Goal: Task Accomplishment & Management: Manage account settings

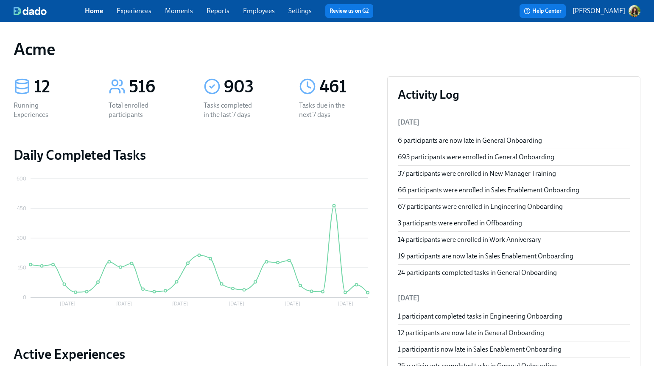
click at [137, 8] on link "Experiences" at bounding box center [134, 11] width 35 height 8
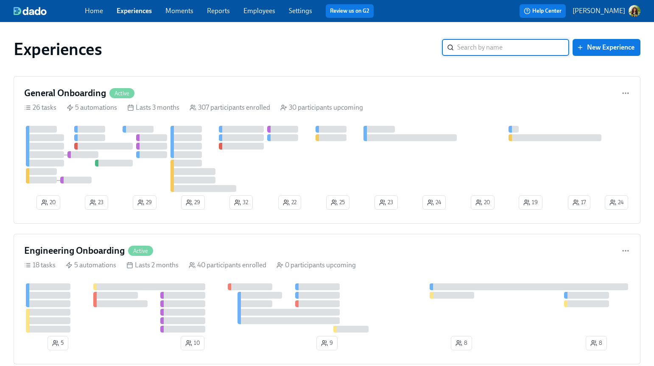
click at [182, 12] on link "Moments" at bounding box center [179, 11] width 28 height 8
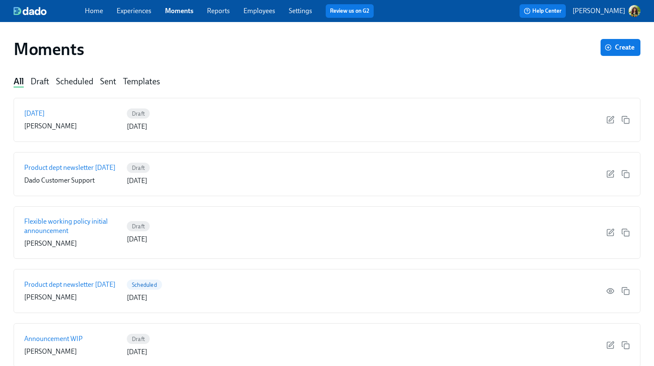
click at [225, 12] on link "Reports" at bounding box center [218, 11] width 23 height 8
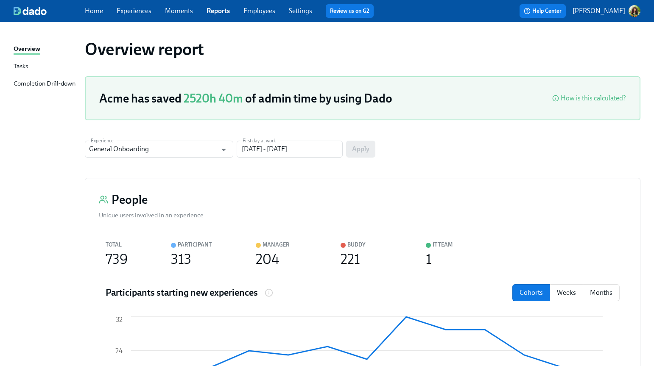
click at [25, 67] on div "Tasks" at bounding box center [21, 66] width 14 height 11
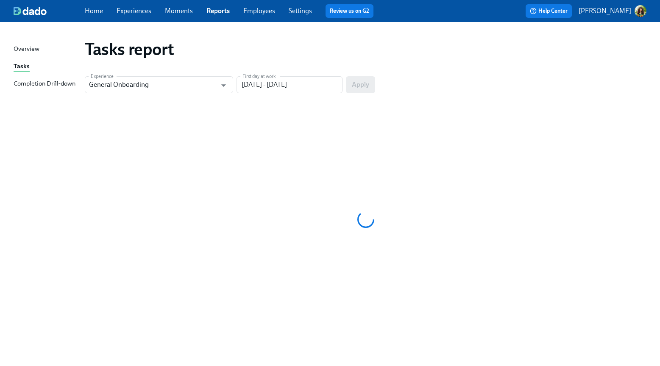
click at [44, 82] on div "Completion Drill-down" at bounding box center [45, 84] width 62 height 11
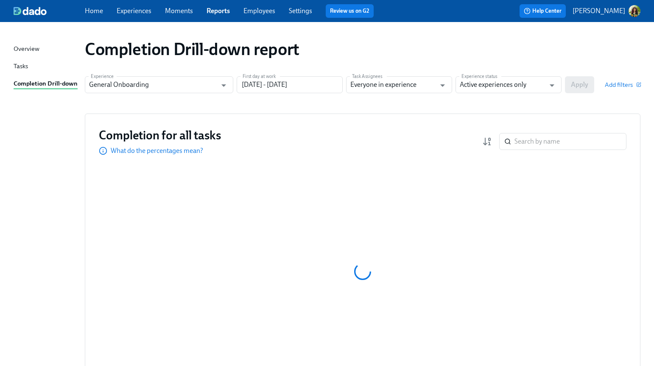
click at [23, 63] on div "Tasks" at bounding box center [21, 66] width 14 height 11
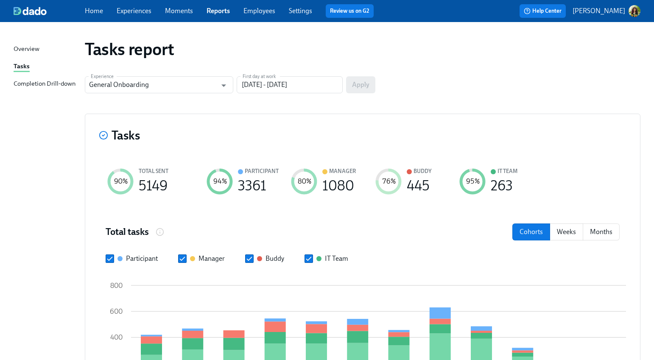
click at [43, 83] on div "Completion Drill-down" at bounding box center [45, 84] width 62 height 11
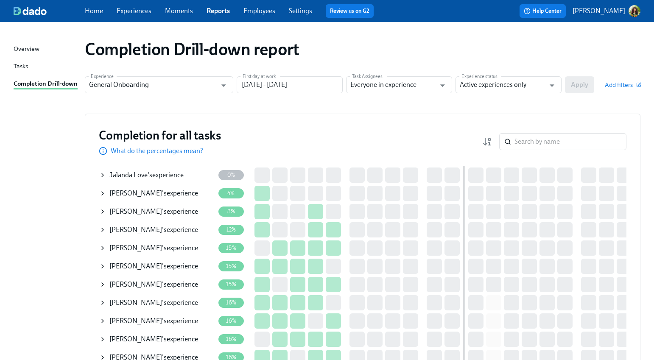
click at [181, 12] on link "Moments" at bounding box center [179, 11] width 28 height 8
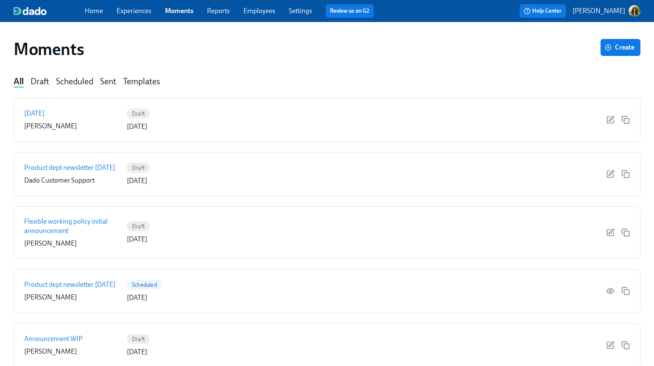
click at [139, 10] on link "Experiences" at bounding box center [134, 11] width 35 height 8
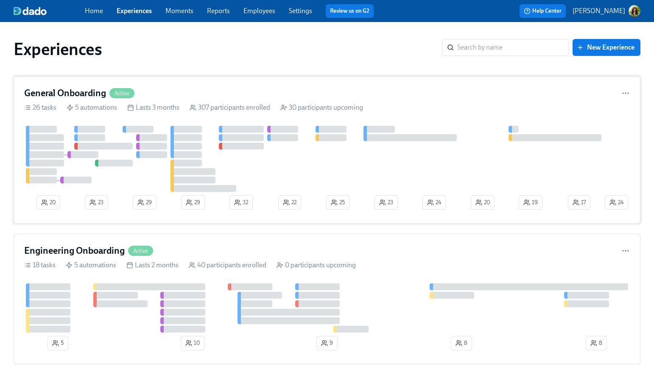
click at [441, 112] on div "General Onboarding Active 26 tasks 5 automations Lasts 3 months 307 participant…" at bounding box center [327, 150] width 626 height 148
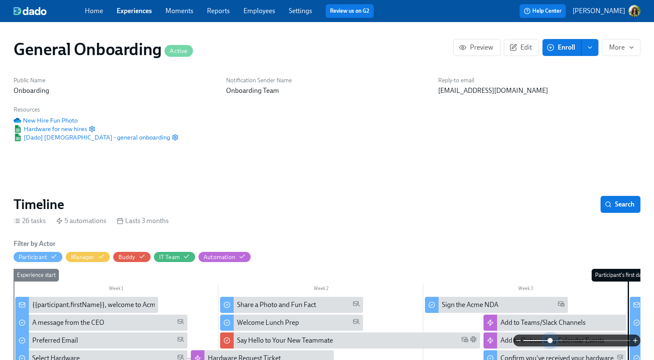
scroll to position [0, 8971]
click at [549, 340] on span at bounding box center [576, 340] width 107 height 12
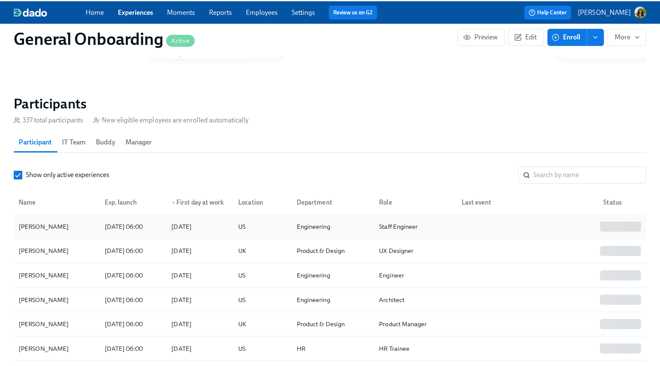
scroll to position [676, 0]
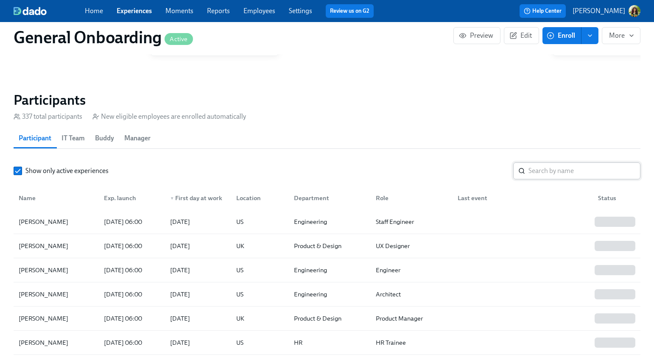
click at [558, 175] on input "search" at bounding box center [584, 170] width 112 height 17
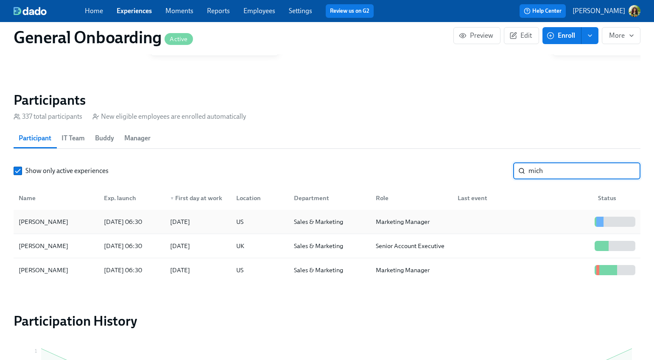
type input "mich"
click at [497, 230] on div at bounding box center [521, 221] width 140 height 17
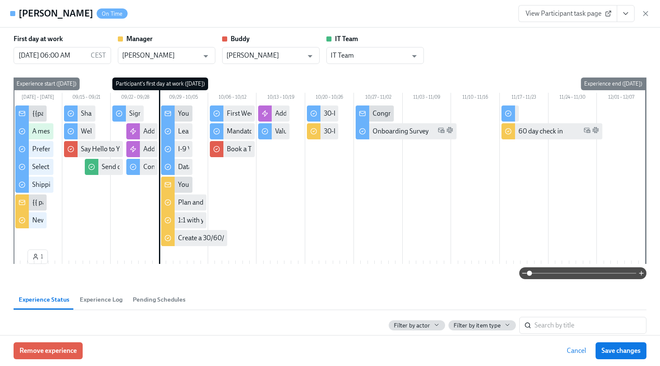
click at [548, 274] on span at bounding box center [582, 273] width 107 height 12
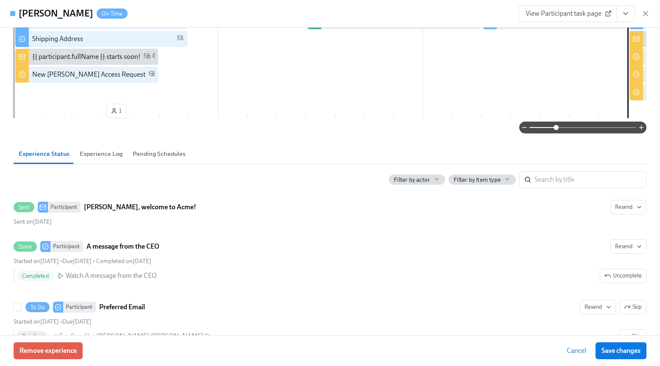
scroll to position [147, 0]
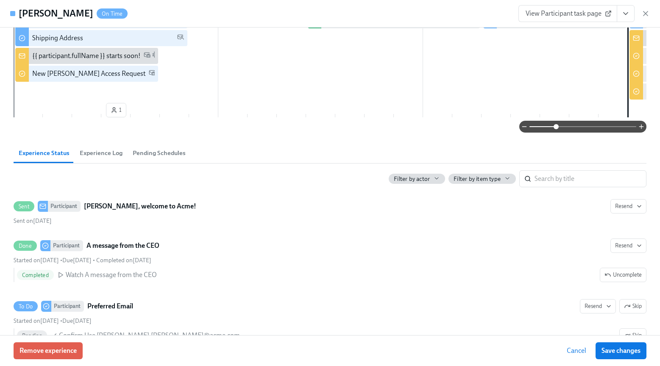
click at [576, 8] on link "View Participant task page" at bounding box center [567, 13] width 99 height 17
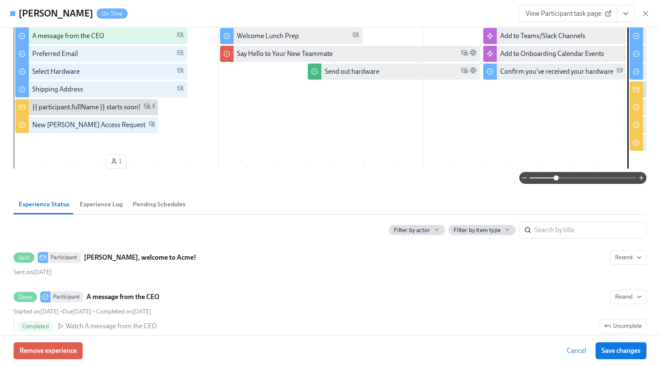
scroll to position [0, 0]
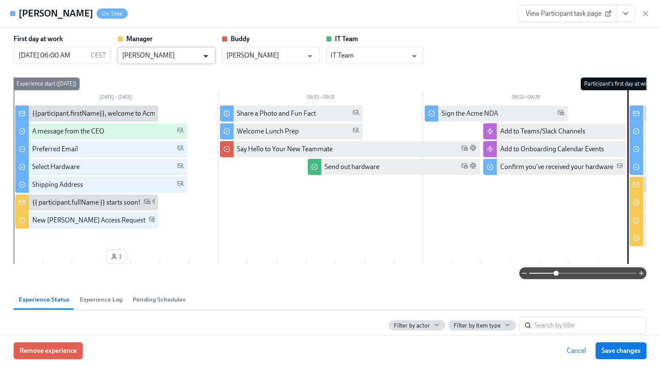
click at [202, 55] on icon "Open" at bounding box center [205, 55] width 11 height 11
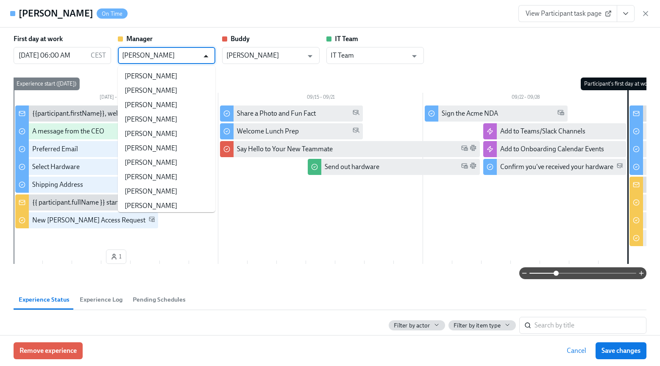
scroll to position [3173, 0]
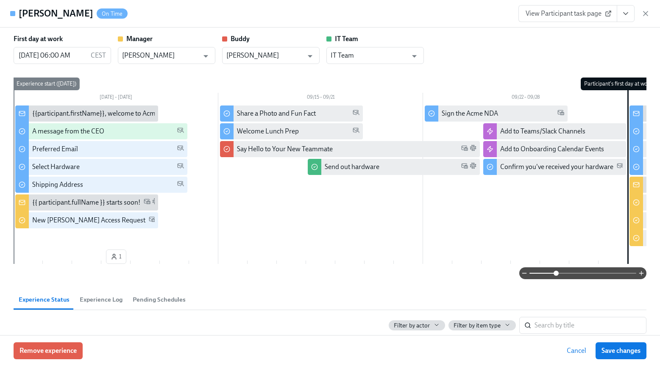
click at [193, 33] on div "First day at work 09/29/2025 06:00 AM CEST ​ Manager Marc Ciabatti ​ Buddy Luci…" at bounding box center [330, 182] width 660 height 308
click at [51, 54] on input "09/29/2025 06:00 AM" at bounding box center [51, 55] width 74 height 17
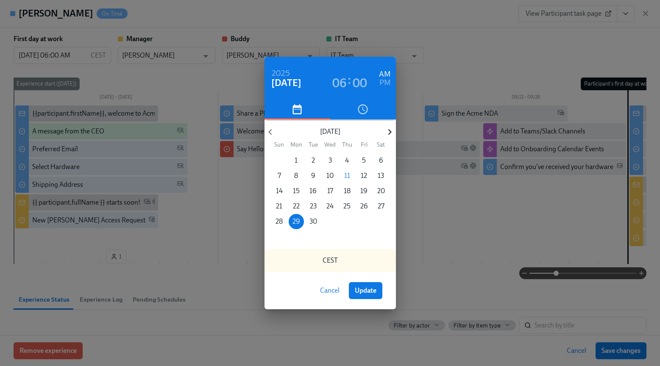
click at [390, 131] on icon "button" at bounding box center [389, 131] width 11 height 11
click at [295, 175] on p "6" at bounding box center [296, 175] width 4 height 9
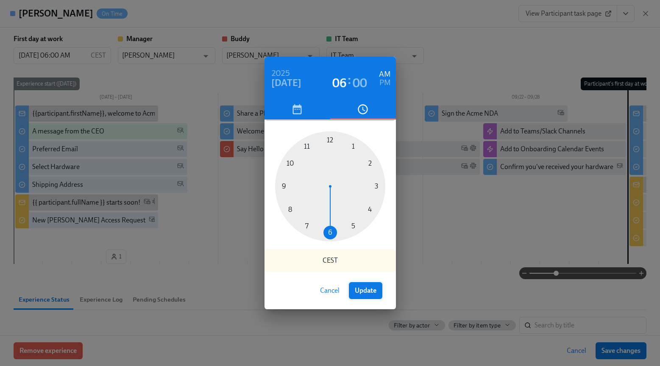
click at [373, 292] on span "Update" at bounding box center [366, 291] width 22 height 8
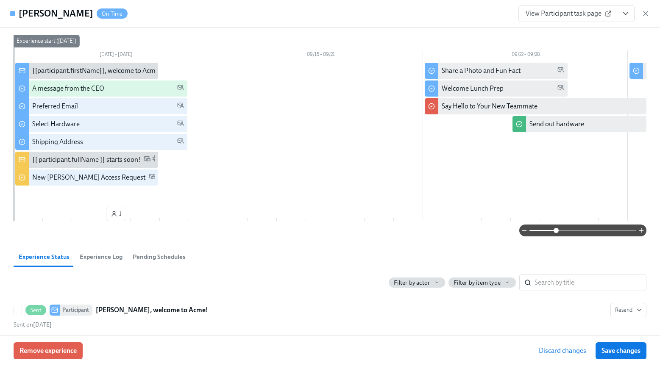
scroll to position [17, 0]
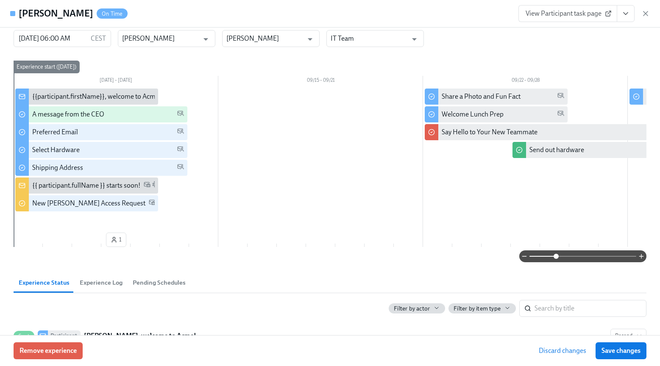
click at [596, 13] on span "View Participant task page" at bounding box center [568, 13] width 84 height 8
type input "09/29/2025 06:00 AM"
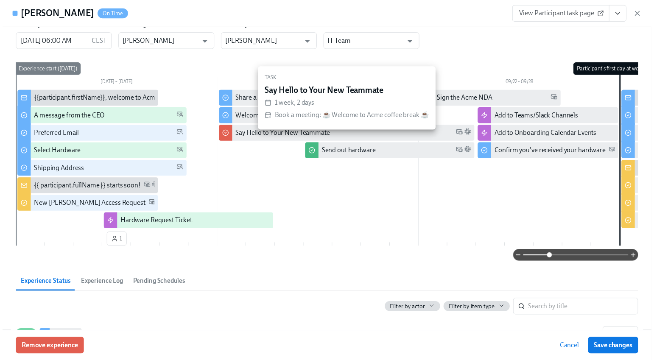
scroll to position [0, 0]
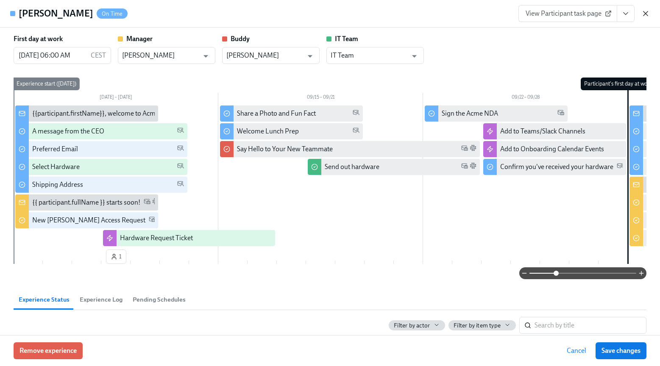
click at [647, 12] on icon "button" at bounding box center [645, 13] width 4 height 4
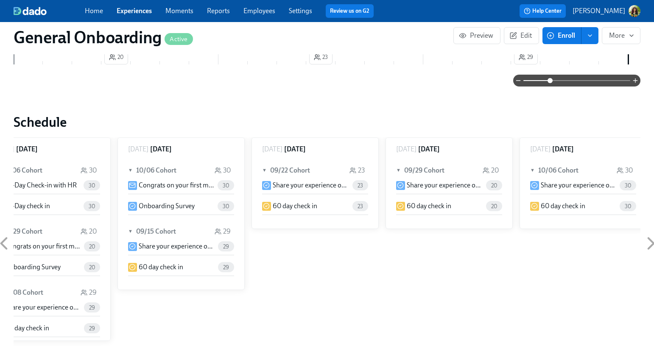
scroll to position [256, 0]
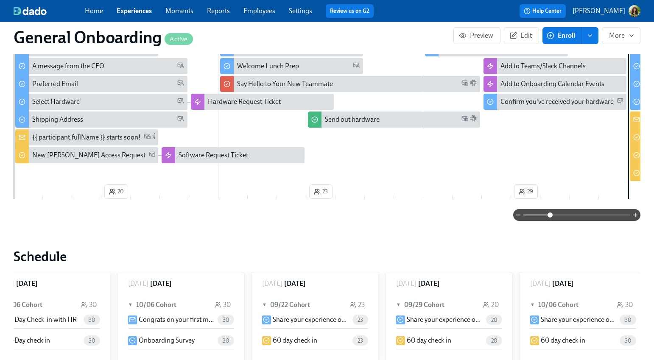
click at [221, 12] on link "Reports" at bounding box center [218, 11] width 23 height 8
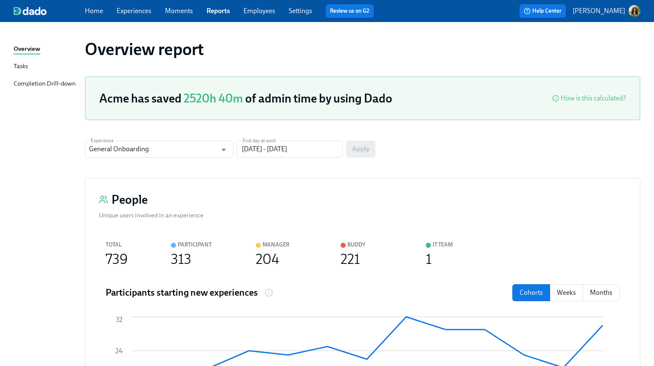
click at [17, 68] on div "Tasks" at bounding box center [21, 66] width 14 height 11
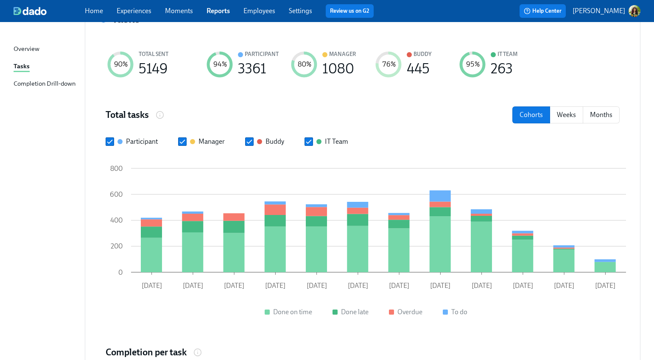
scroll to position [116, 0]
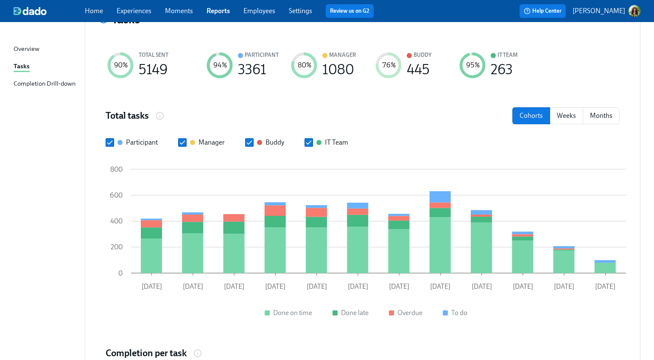
click at [140, 12] on link "Experiences" at bounding box center [134, 11] width 35 height 8
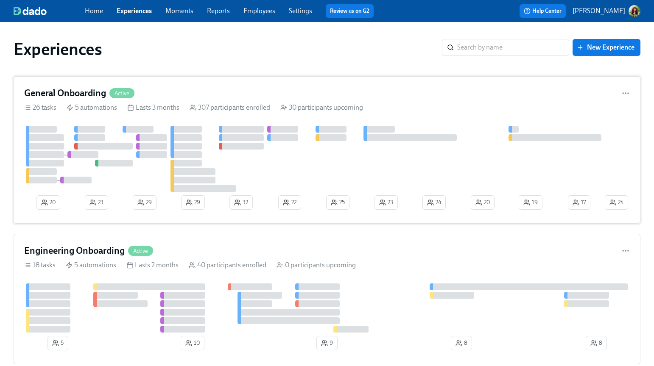
click at [416, 107] on div "26 tasks 5 automations Lasts 3 months 307 participants enrolled 30 participants…" at bounding box center [326, 107] width 605 height 9
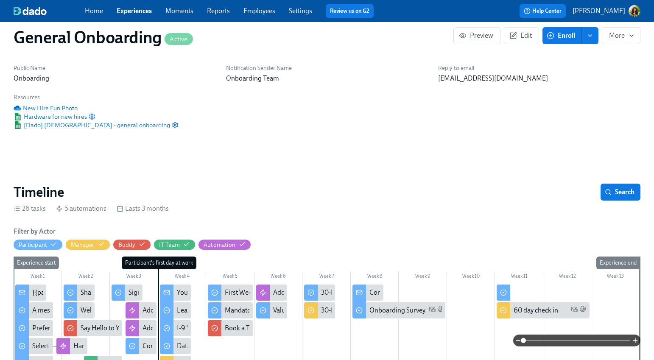
scroll to position [0, 8971]
click at [557, 340] on span at bounding box center [576, 340] width 107 height 12
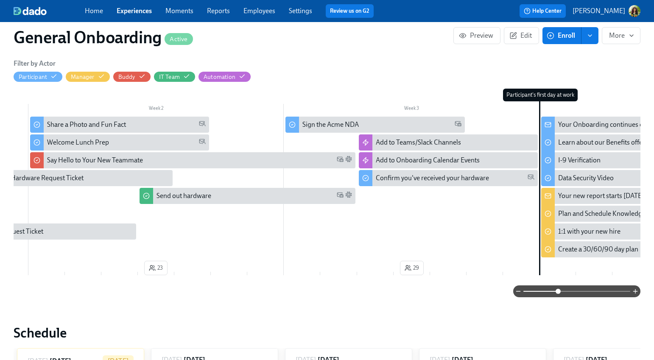
scroll to position [0, 306]
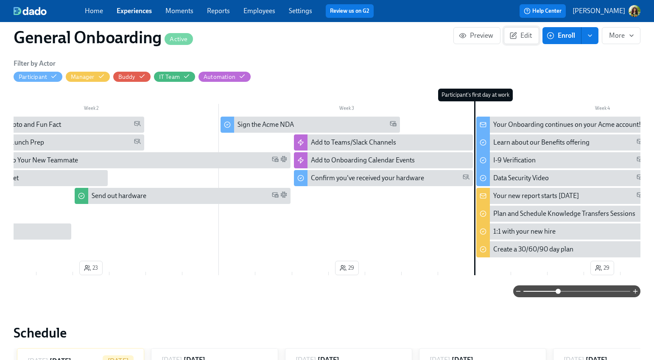
click at [523, 33] on span "Edit" at bounding box center [521, 35] width 21 height 8
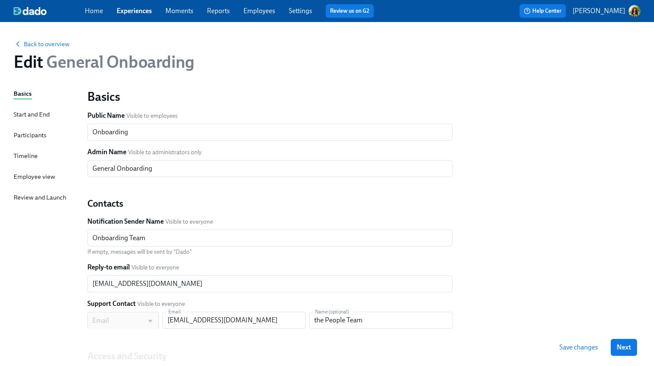
click at [25, 154] on div "Timeline" at bounding box center [26, 155] width 24 height 9
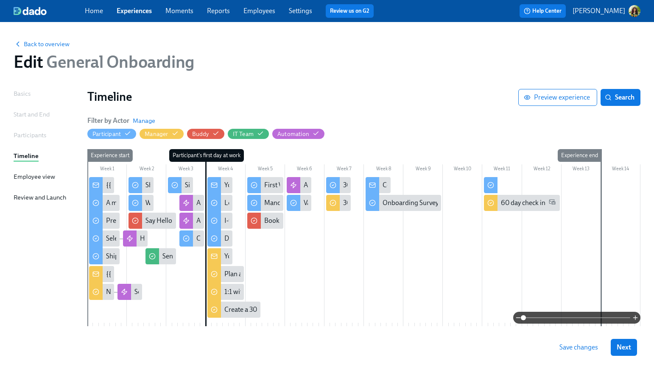
click at [553, 318] on span at bounding box center [576, 318] width 107 height 12
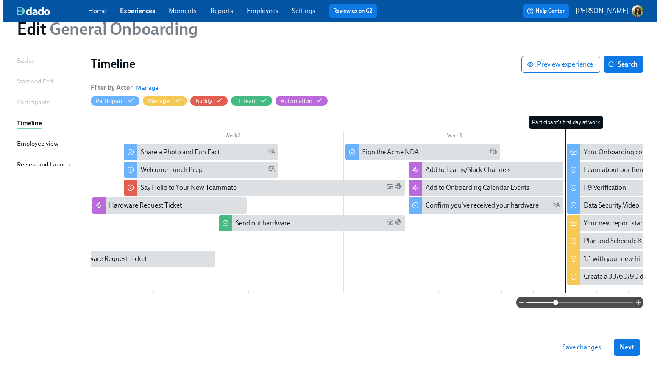
scroll to position [0, 188]
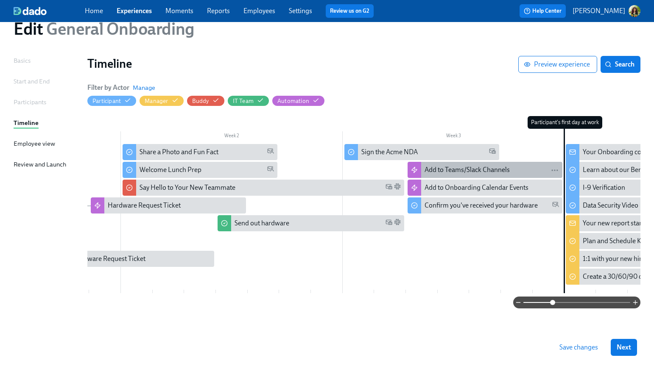
click at [498, 167] on div "Add to Teams/Slack Channels" at bounding box center [466, 169] width 85 height 9
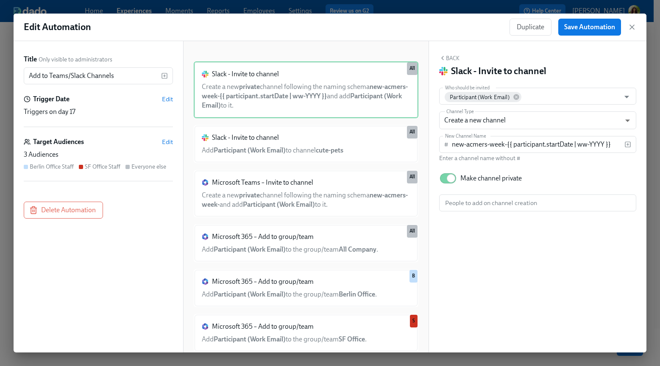
click at [109, 150] on div "3 Audiences" at bounding box center [98, 154] width 149 height 9
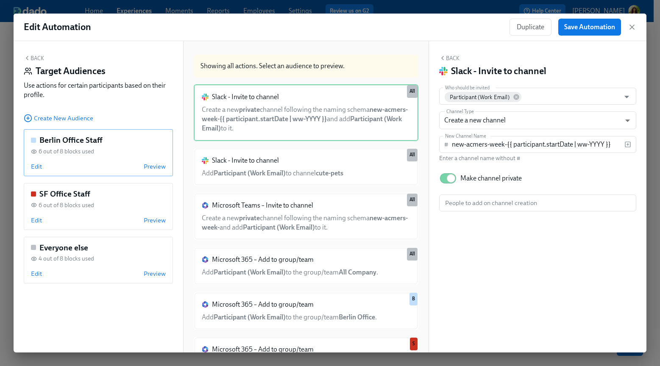
click at [94, 166] on div "Edit Preview" at bounding box center [98, 166] width 135 height 8
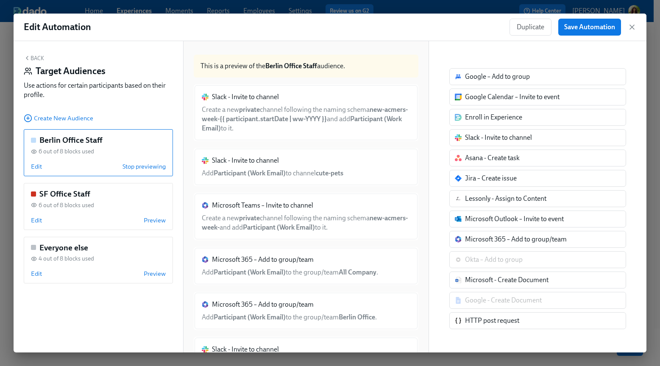
drag, startPoint x: 93, startPoint y: 207, endPoint x: 196, endPoint y: 214, distance: 102.8
click at [93, 206] on div "6 out of 8 blocks used" at bounding box center [98, 205] width 135 height 8
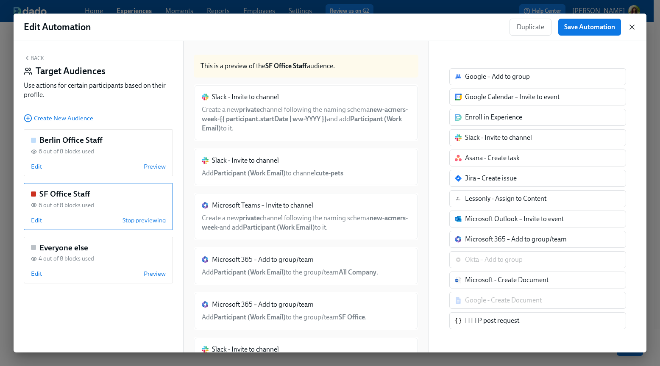
click at [633, 26] on icon "button" at bounding box center [632, 27] width 4 height 4
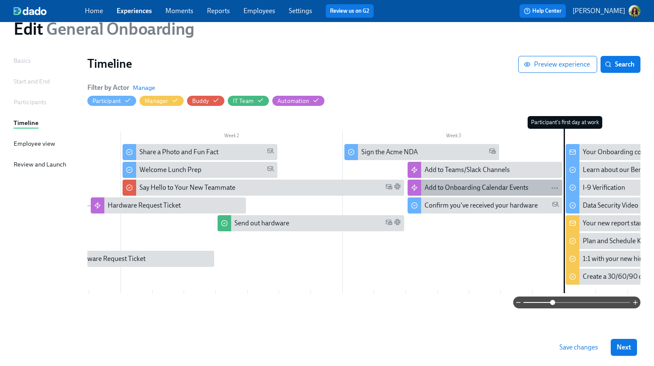
click at [502, 183] on div "Add to Onboarding Calendar Events" at bounding box center [476, 187] width 104 height 9
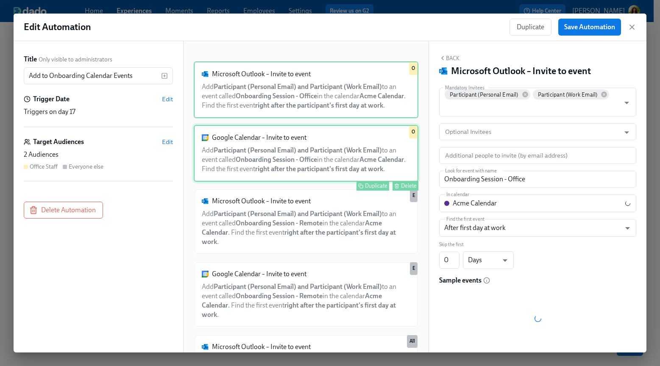
click at [318, 161] on div "Google Calendar – Invite to event Add Participant (Personal Email) and Particip…" at bounding box center [306, 153] width 225 height 57
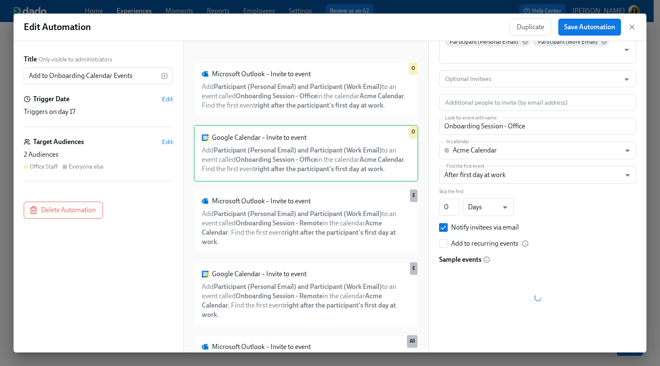
scroll to position [36, 0]
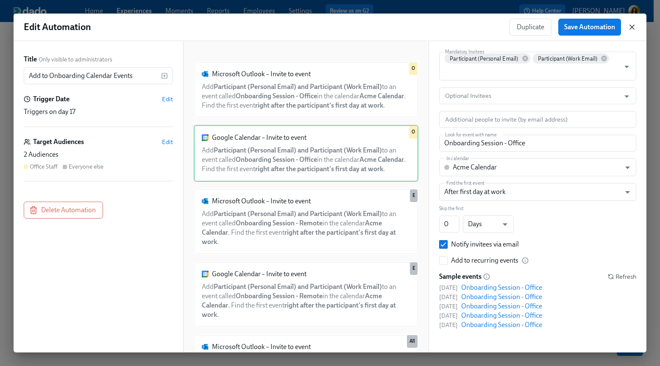
click at [632, 27] on icon "button" at bounding box center [632, 27] width 8 height 8
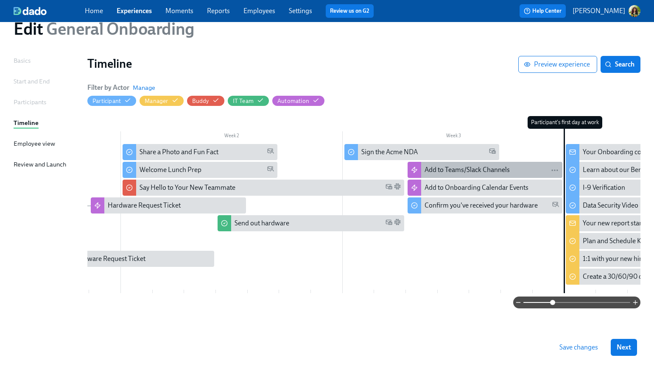
click at [490, 167] on div "Add to Teams/Slack Channels" at bounding box center [466, 169] width 85 height 9
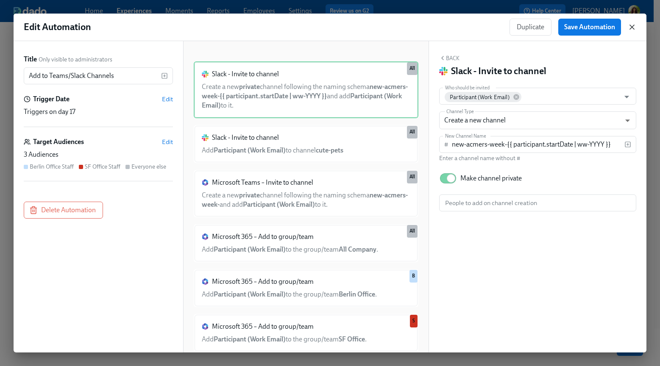
click at [633, 28] on icon "button" at bounding box center [632, 27] width 8 height 8
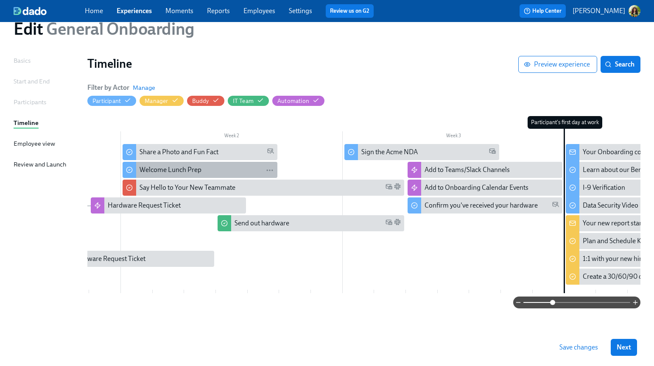
click at [175, 170] on div "Welcome Lunch Prep" at bounding box center [170, 169] width 62 height 9
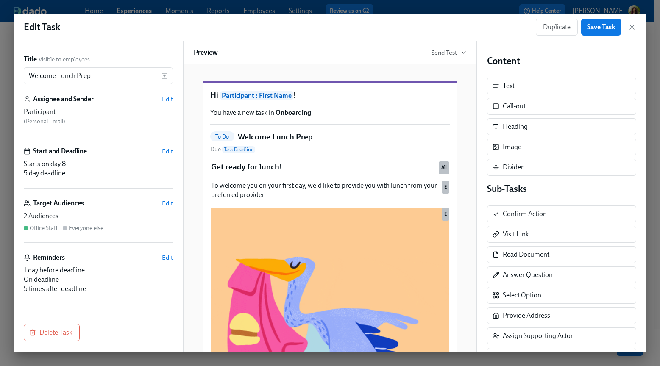
click at [72, 216] on div "2 Audiences" at bounding box center [98, 216] width 149 height 9
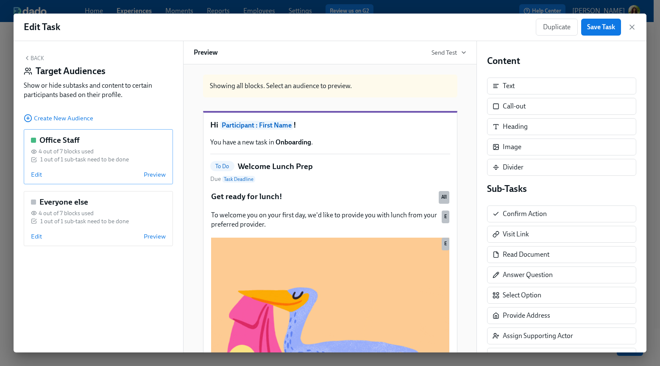
click at [106, 171] on div "Edit Preview" at bounding box center [98, 174] width 135 height 8
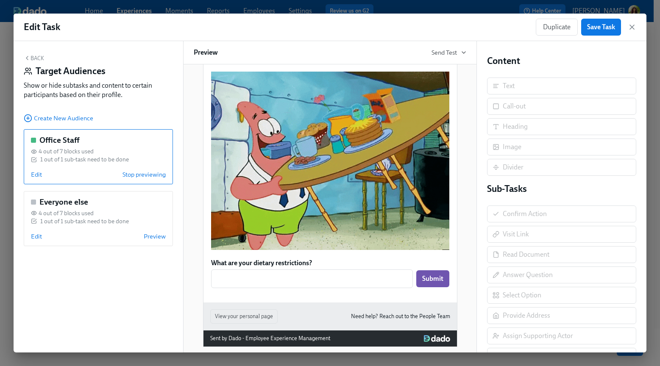
scroll to position [168, 0]
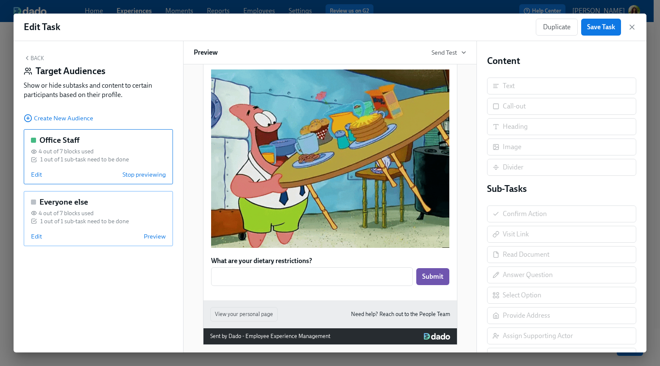
drag, startPoint x: 61, startPoint y: 227, endPoint x: 70, endPoint y: 232, distance: 10.4
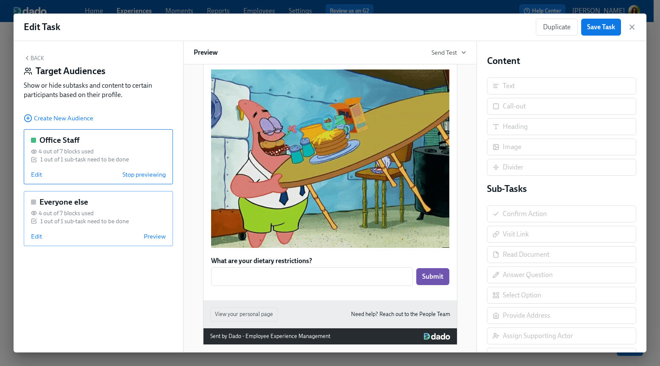
click at [61, 227] on div "Everyone else 4 out of 7 blocks used 1 out of 1 sub-task need to be done Edit P…" at bounding box center [98, 218] width 149 height 55
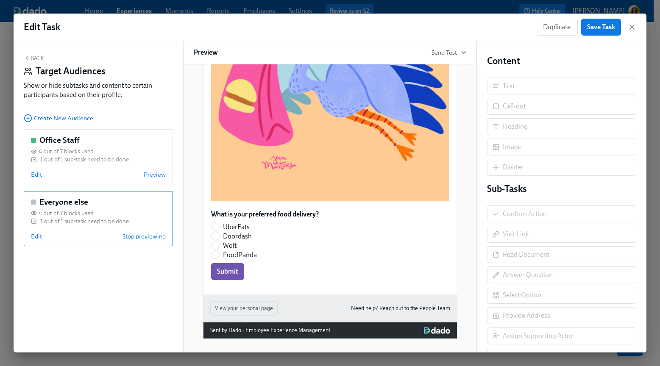
scroll to position [289, 0]
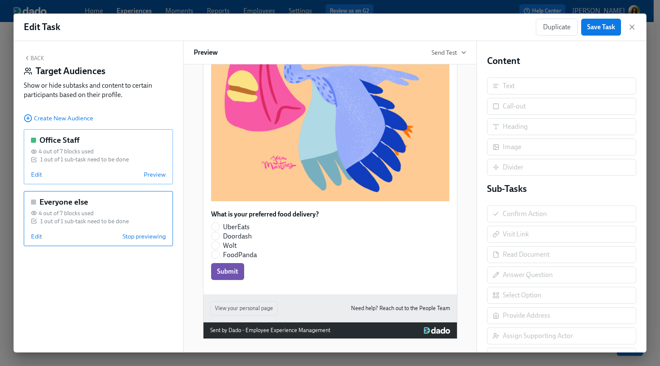
click at [57, 176] on div "Edit Preview" at bounding box center [98, 174] width 135 height 8
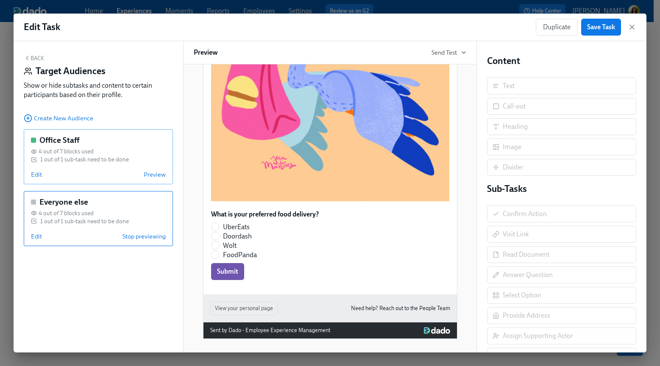
scroll to position [189, 0]
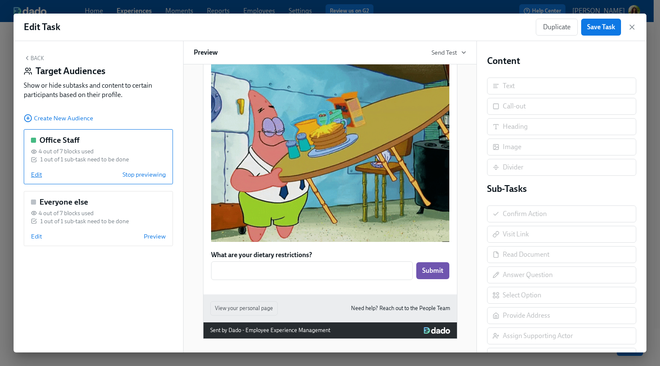
click at [37, 177] on span "Edit" at bounding box center [36, 174] width 11 height 8
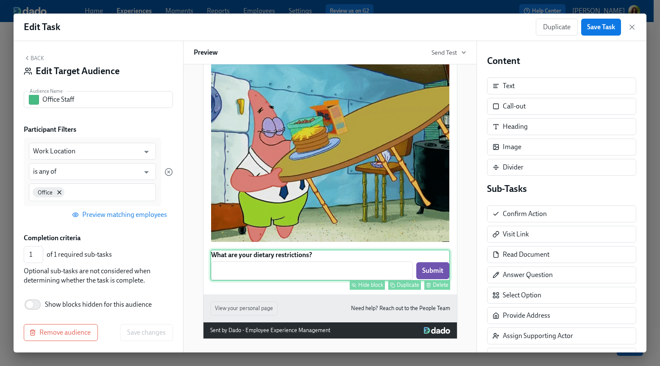
click at [309, 273] on div "What are your dietary restrictions? ​ Submit Hide block Duplicate Delete" at bounding box center [330, 265] width 240 height 31
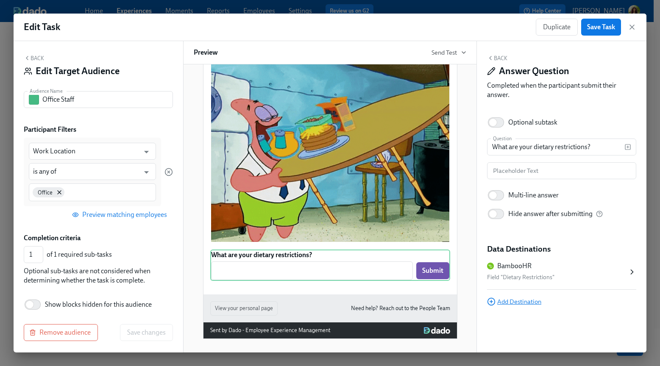
click at [521, 303] on span "Add Destination" at bounding box center [514, 302] width 54 height 8
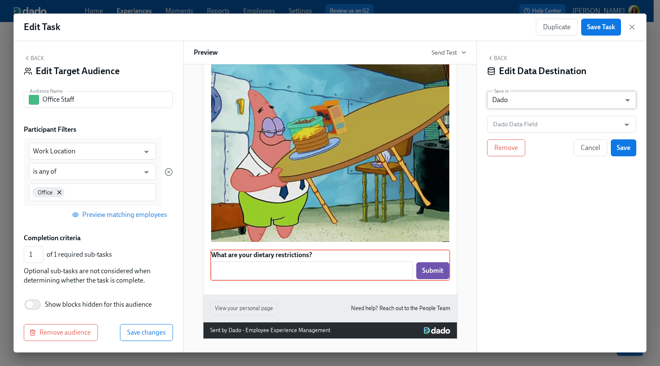
click at [533, 101] on body "Home Experiences Moments Reports Employees Settings Review us on G2 Help Center…" at bounding box center [330, 166] width 660 height 399
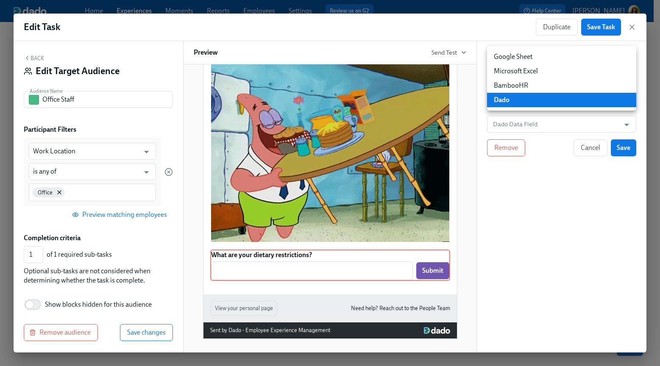
click at [532, 59] on li "Google Sheet" at bounding box center [561, 57] width 149 height 14
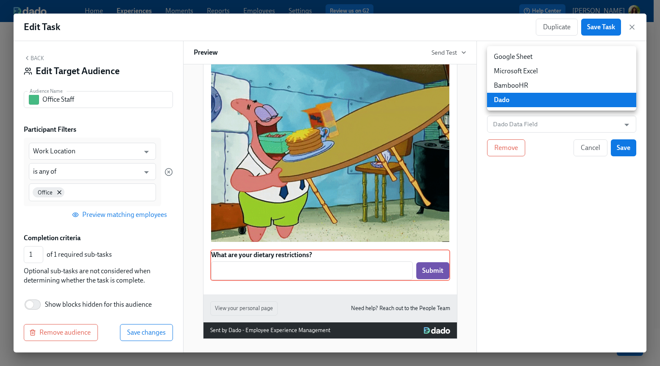
type input "GOOGLE_SHEET"
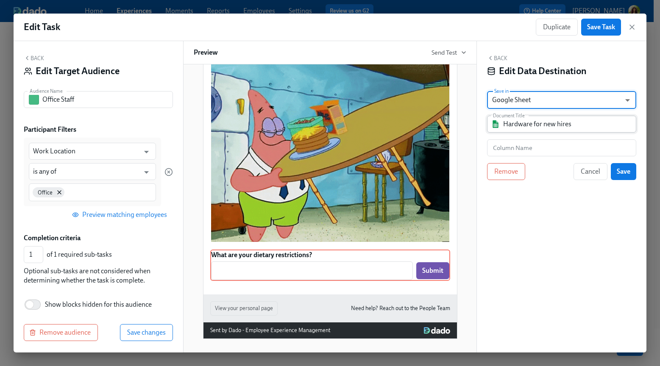
click at [589, 122] on input "Hardware for new hires" at bounding box center [567, 124] width 129 height 17
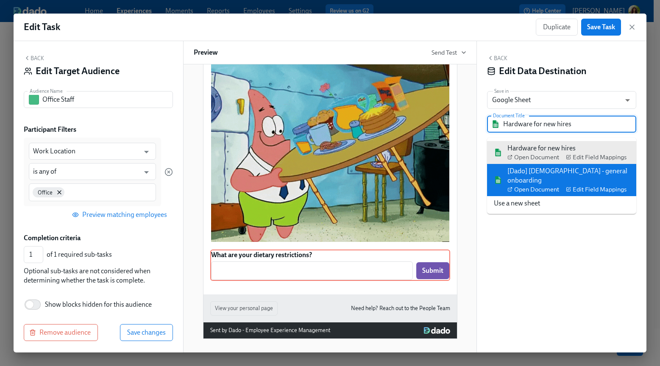
drag, startPoint x: 617, startPoint y: 166, endPoint x: 597, endPoint y: 159, distance: 20.9
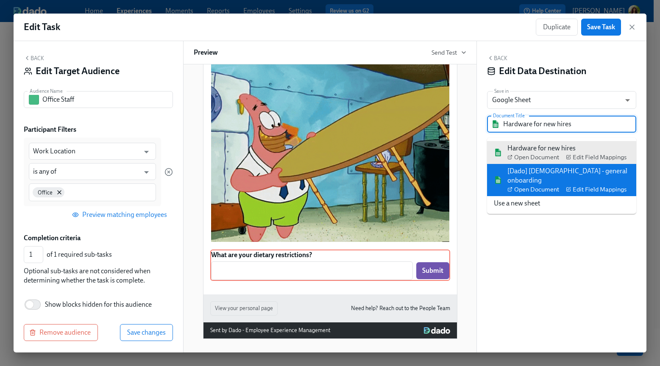
click at [617, 167] on div "[Dado] US - general onboarding Open Document Edit Field Mappings" at bounding box center [568, 180] width 122 height 27
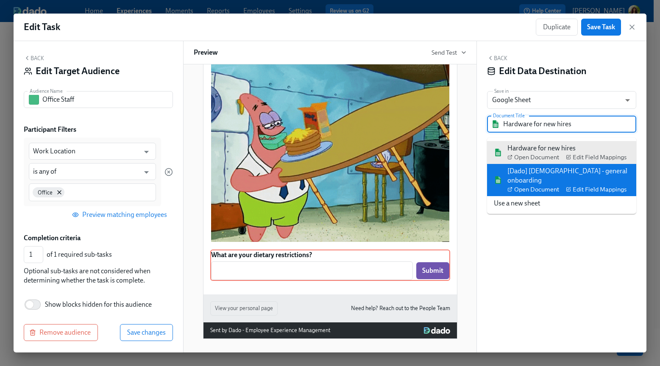
type input "[Dado] US - general onboarding"
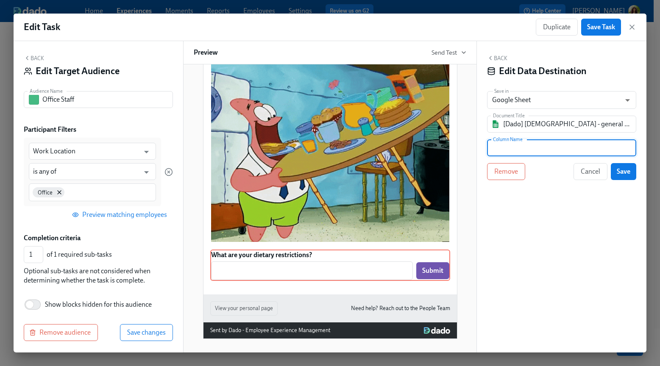
click at [553, 151] on input "text" at bounding box center [561, 147] width 149 height 17
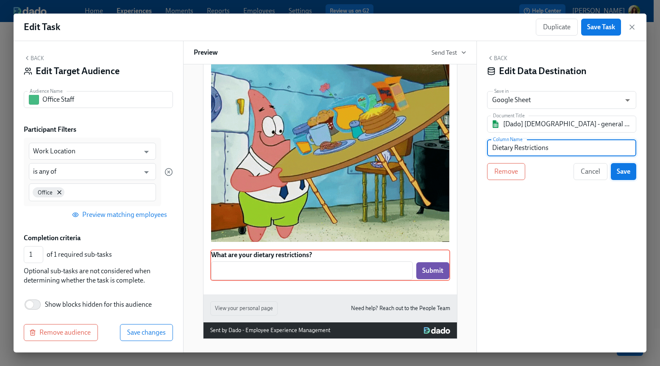
type input "Dietary Restrictions"
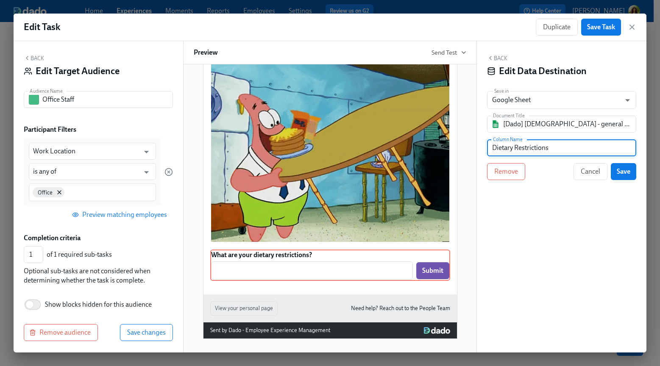
click at [632, 170] on button "Save" at bounding box center [623, 171] width 25 height 17
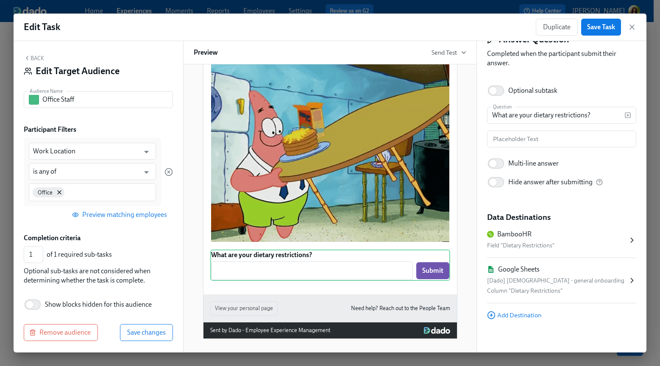
scroll to position [35, 0]
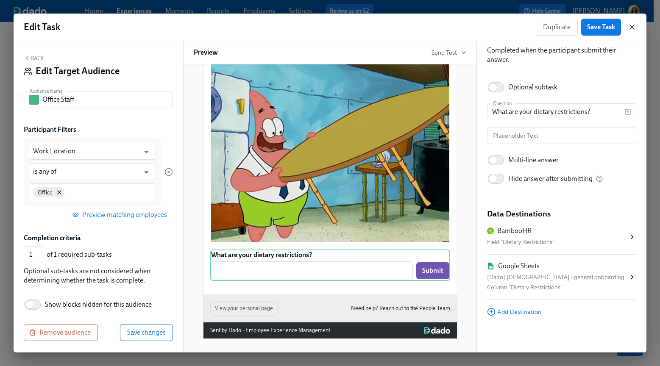
click at [632, 27] on icon "button" at bounding box center [632, 27] width 4 height 4
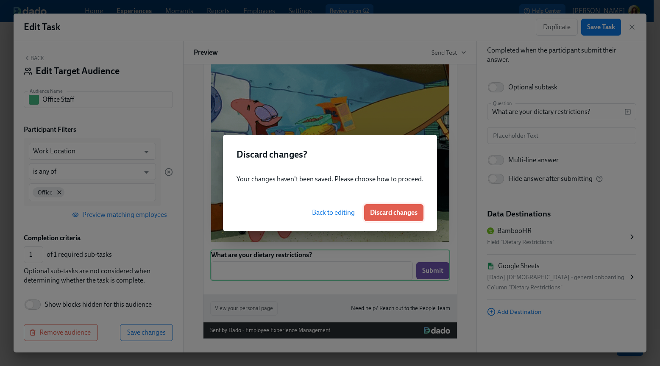
click at [384, 214] on span "Discard changes" at bounding box center [393, 213] width 47 height 8
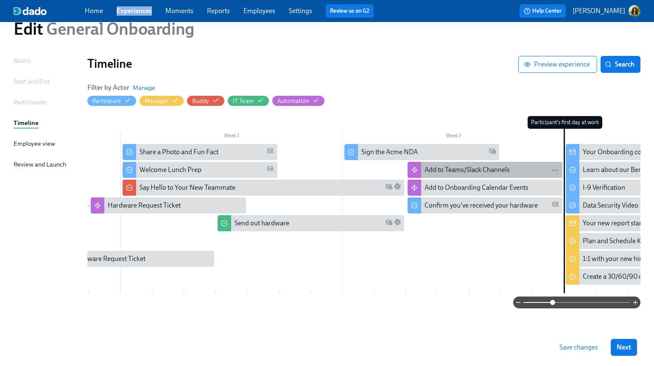
click at [469, 166] on div "Add to Teams/Slack Channels" at bounding box center [466, 169] width 85 height 9
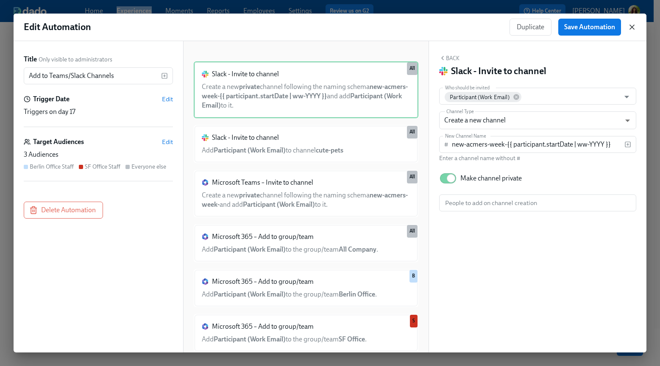
click at [634, 24] on icon "button" at bounding box center [632, 27] width 8 height 8
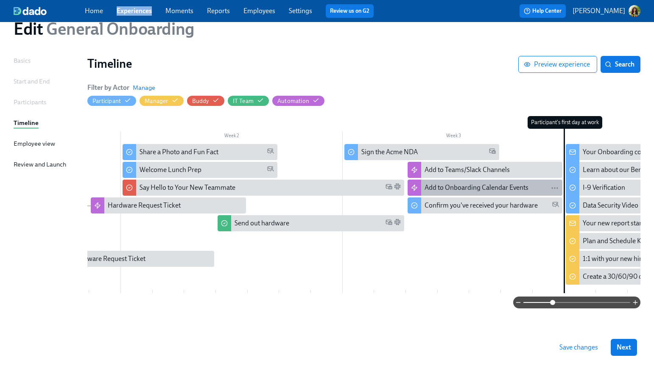
click at [491, 186] on div "Add to Onboarding Calendar Events" at bounding box center [476, 187] width 104 height 9
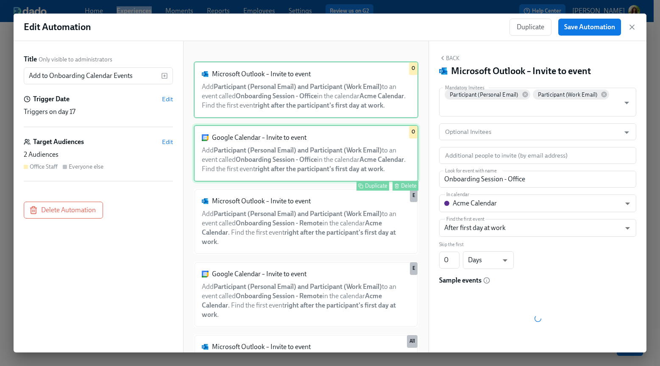
click at [289, 171] on div "Google Calendar – Invite to event Add Participant (Personal Email) and Particip…" at bounding box center [306, 153] width 225 height 57
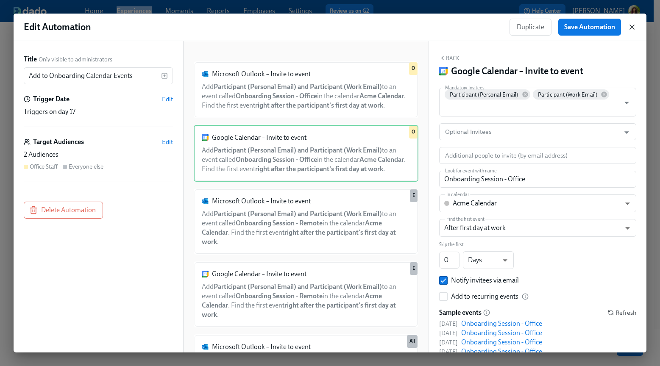
click at [633, 26] on icon "button" at bounding box center [632, 27] width 8 height 8
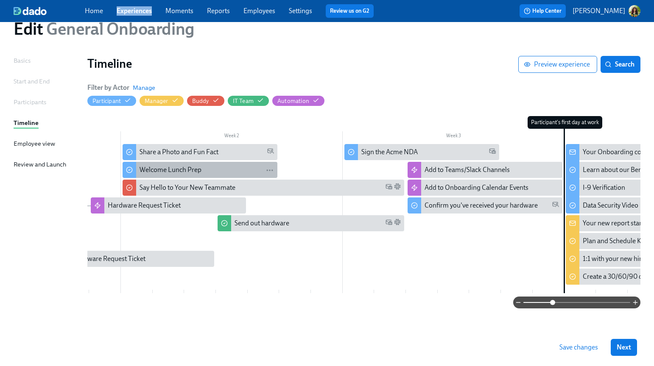
click at [176, 168] on div "Welcome Lunch Prep" at bounding box center [170, 169] width 62 height 9
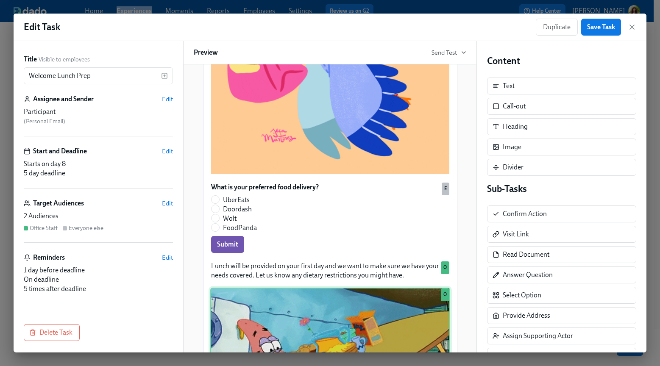
scroll to position [401, 0]
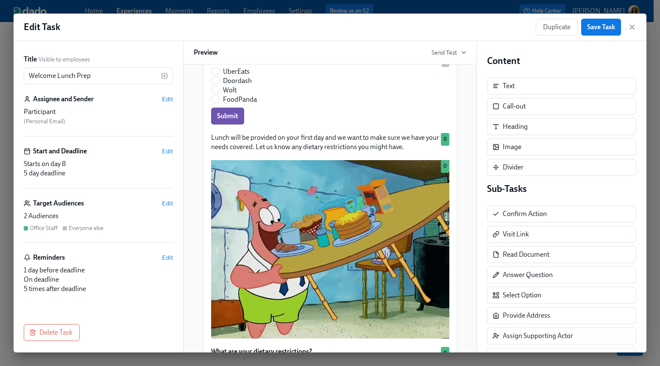
click at [117, 212] on div "2 Audiences" at bounding box center [98, 216] width 149 height 9
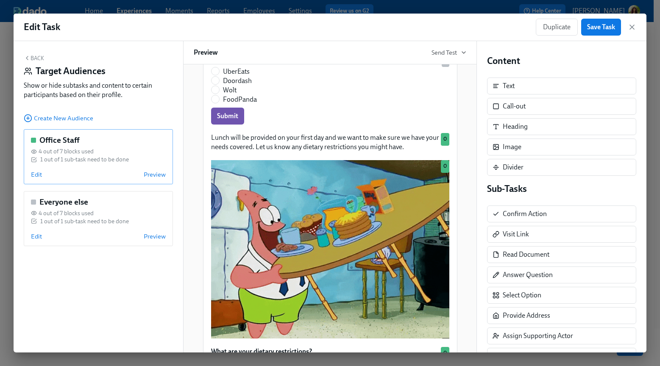
click at [97, 159] on div "1 out of 1 sub-task need to be done" at bounding box center [84, 160] width 89 height 8
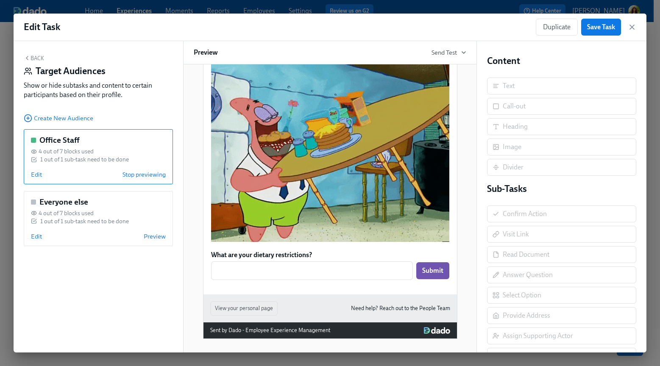
scroll to position [189, 0]
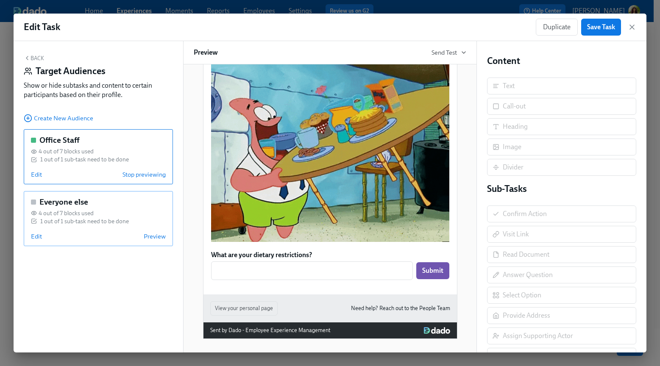
click at [83, 238] on div "Edit Preview" at bounding box center [98, 236] width 135 height 8
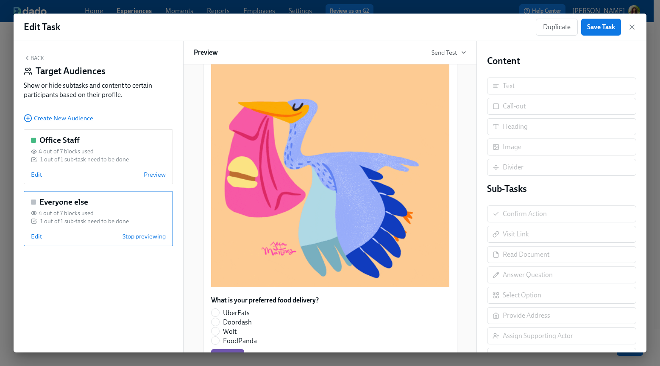
scroll to position [289, 0]
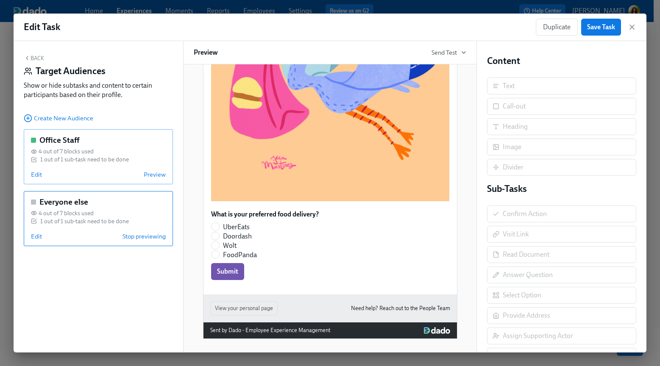
click at [58, 180] on div "Office Staff 4 out of 7 blocks used 1 out of 1 sub-task need to be done Edit Pr…" at bounding box center [98, 156] width 149 height 55
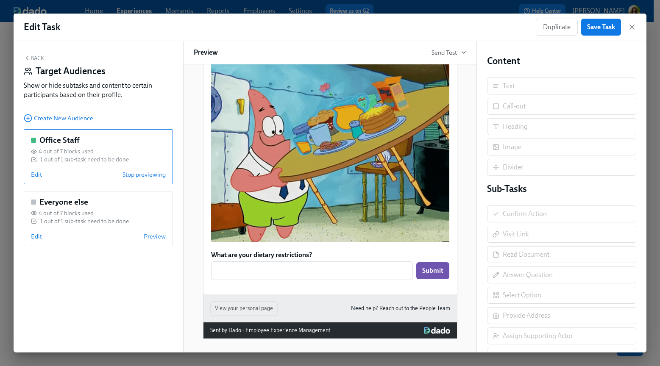
scroll to position [189, 0]
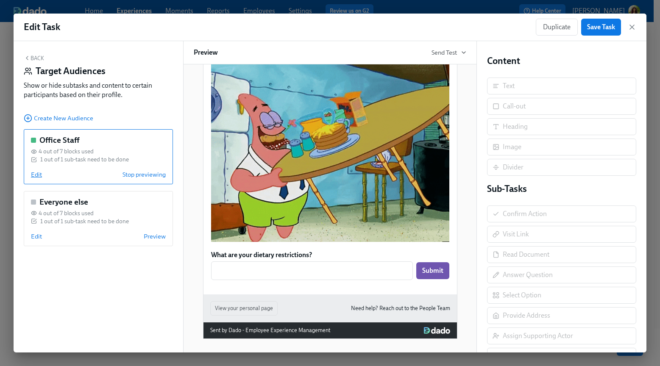
click at [38, 175] on span "Edit" at bounding box center [36, 174] width 11 height 8
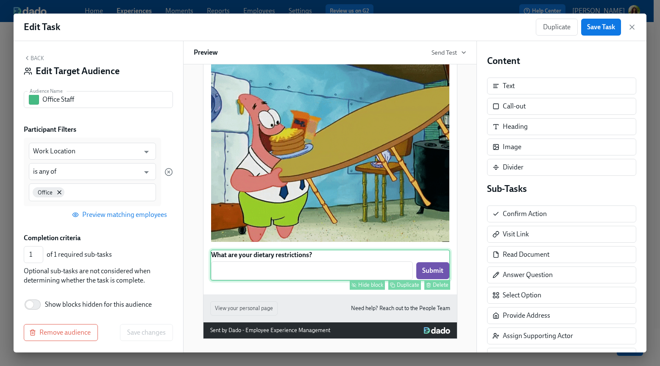
click at [298, 266] on div "What are your dietary restrictions? ​ Submit Hide block Duplicate Delete" at bounding box center [330, 265] width 240 height 31
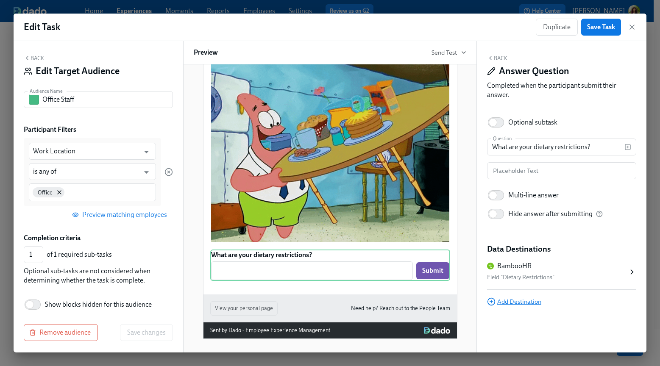
click at [529, 301] on span "Add Destination" at bounding box center [514, 302] width 54 height 8
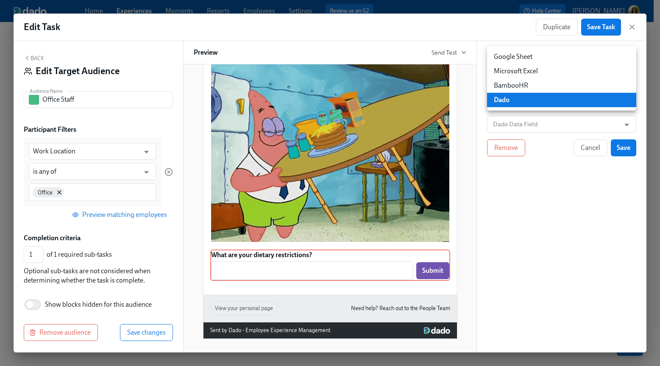
click at [529, 97] on body "Home Experiences Moments Reports Employees Settings Review us on G2 Help Center…" at bounding box center [330, 166] width 660 height 399
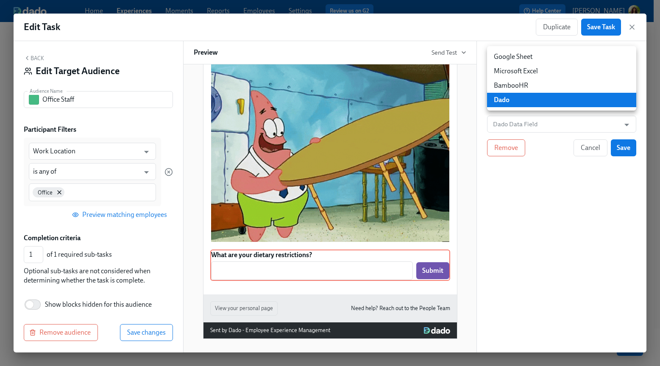
click at [523, 58] on li "Google Sheet" at bounding box center [561, 57] width 149 height 14
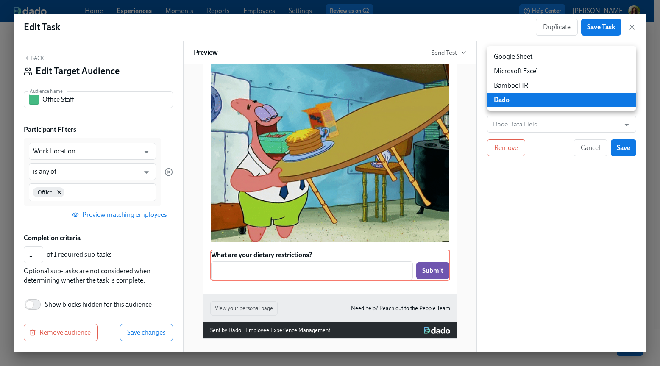
type input "GOOGLE_SHEET"
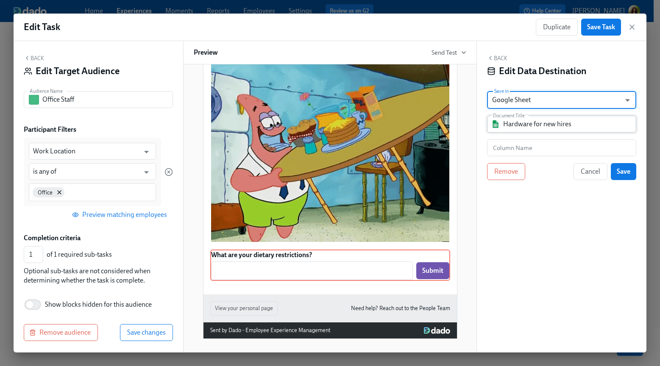
click at [563, 126] on input "Hardware for new hires" at bounding box center [567, 124] width 129 height 17
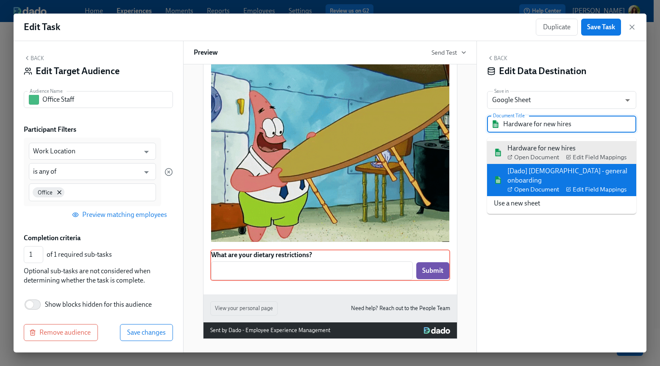
drag, startPoint x: 605, startPoint y: 167, endPoint x: 596, endPoint y: 166, distance: 8.9
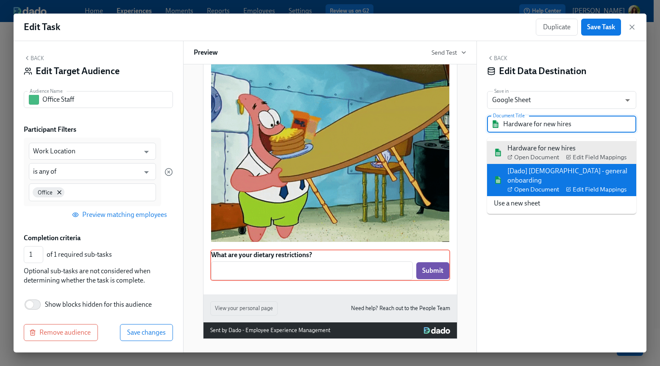
click at [605, 167] on div "[Dado] US - general onboarding Open Document Edit Field Mappings" at bounding box center [568, 180] width 122 height 27
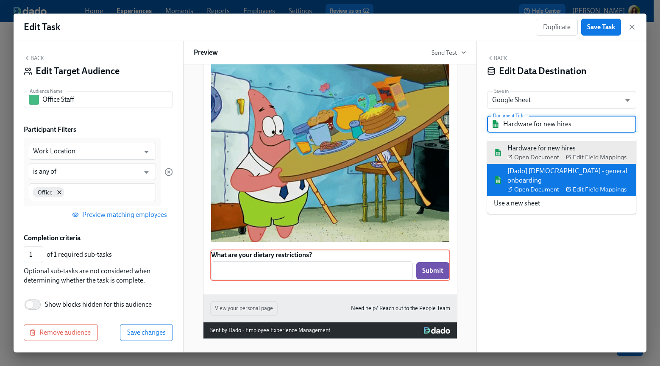
type input "[Dado] US - general onboarding"
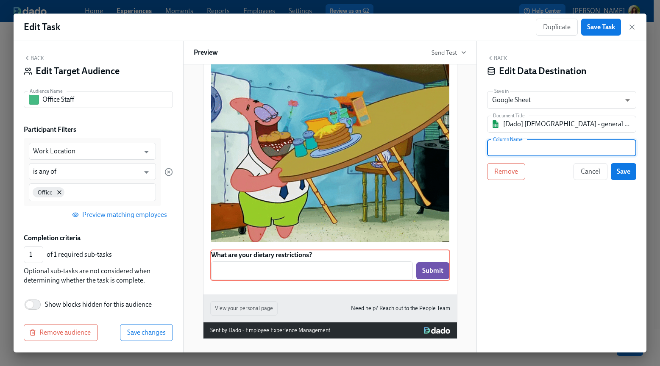
click at [529, 150] on input "text" at bounding box center [561, 147] width 149 height 17
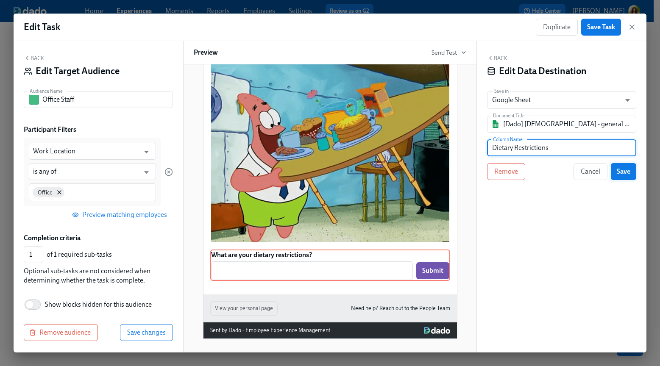
type input "Dietary Restrictions"
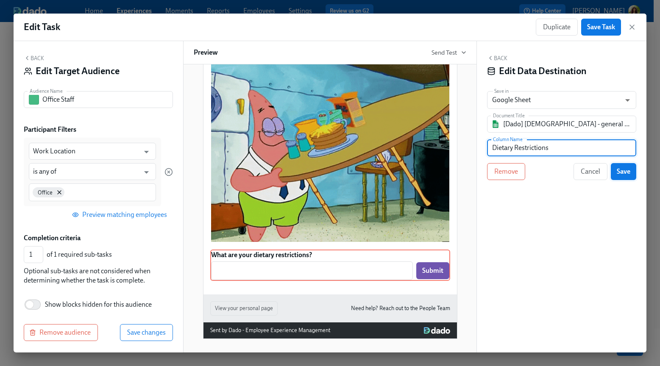
click at [632, 174] on button "Save" at bounding box center [623, 171] width 25 height 17
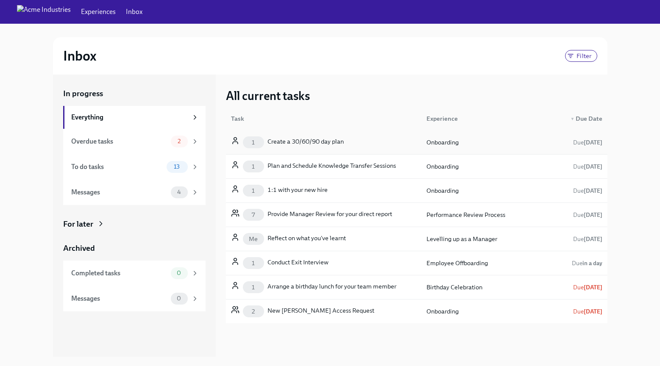
click at [394, 145] on div "1 Create a 30/60/90 day plan" at bounding box center [324, 142] width 192 height 17
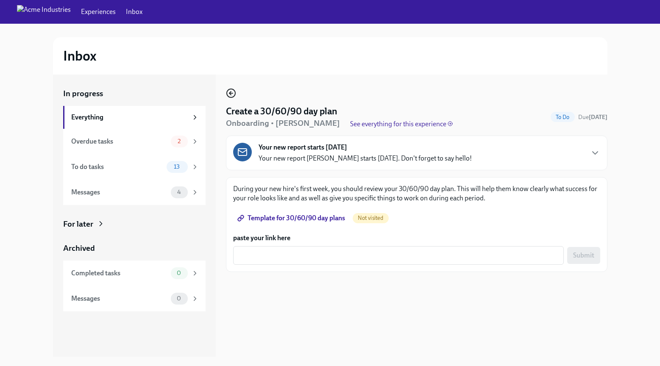
click at [232, 94] on icon "button" at bounding box center [231, 93] width 10 height 10
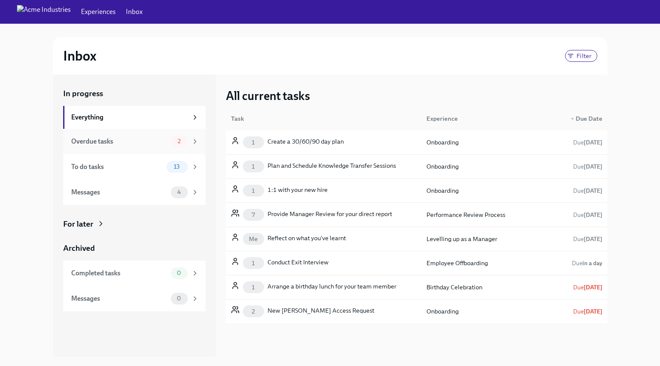
click at [156, 138] on div "Overdue tasks" at bounding box center [119, 141] width 96 height 9
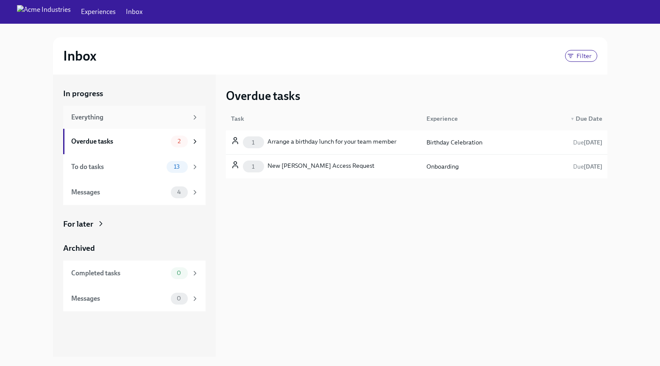
click at [102, 117] on div "Everything" at bounding box center [129, 117] width 117 height 9
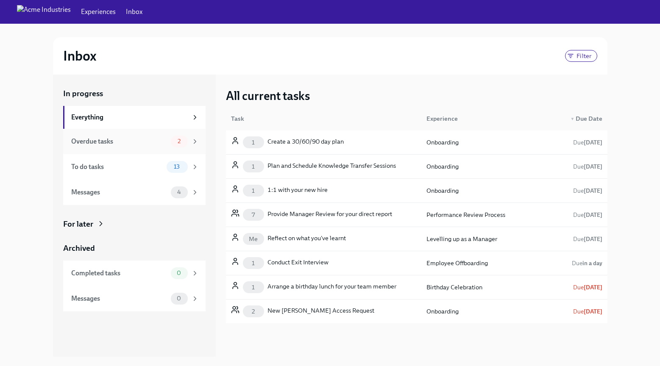
click at [154, 145] on div "Overdue tasks" at bounding box center [119, 141] width 96 height 9
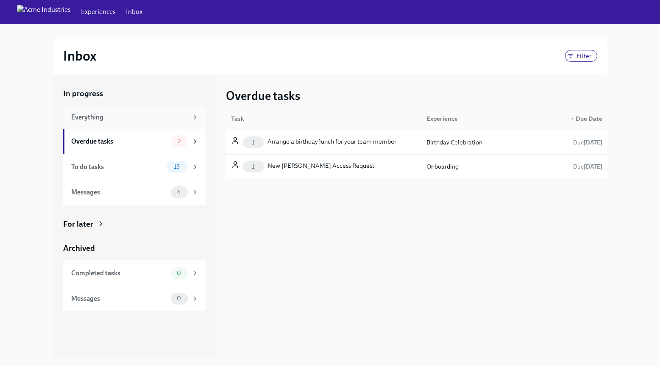
click at [125, 114] on div "Everything" at bounding box center [129, 117] width 117 height 9
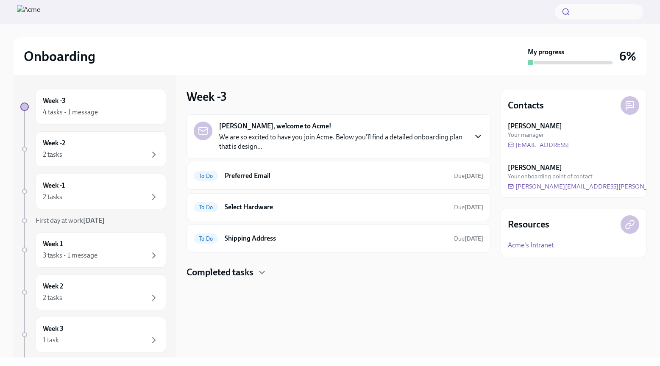
click at [481, 137] on icon "button" at bounding box center [478, 136] width 10 height 10
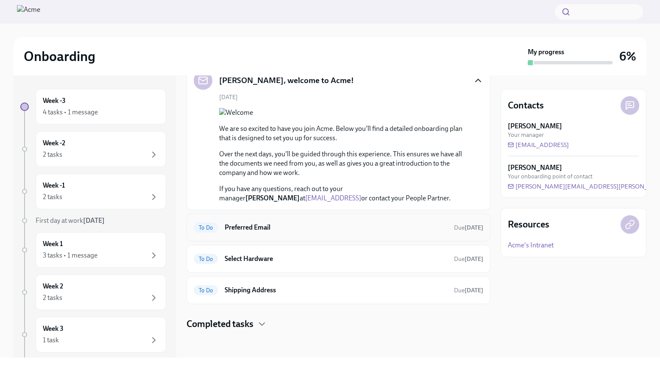
scroll to position [183, 0]
click at [247, 262] on h6 "Select Hardware" at bounding box center [336, 258] width 223 height 9
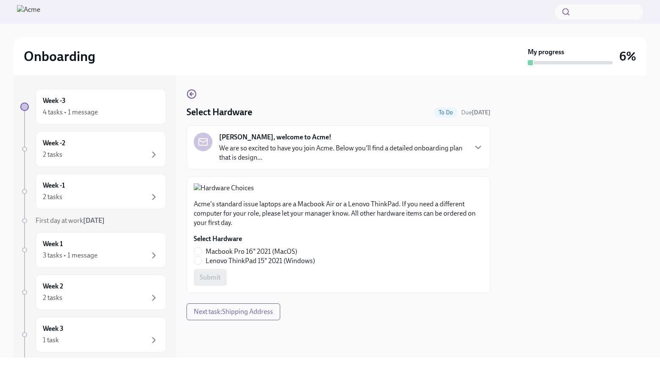
scroll to position [76, 0]
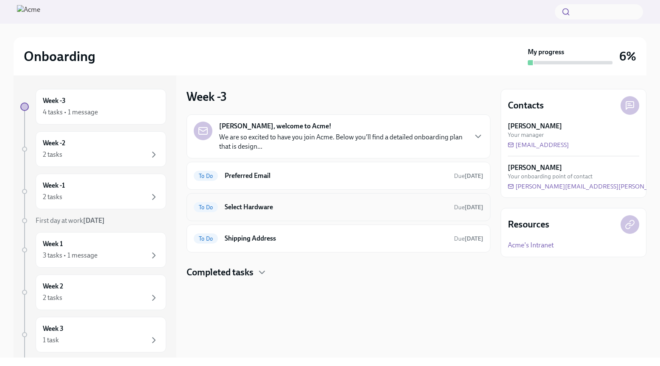
click at [331, 210] on h6 "Select Hardware" at bounding box center [336, 207] width 223 height 9
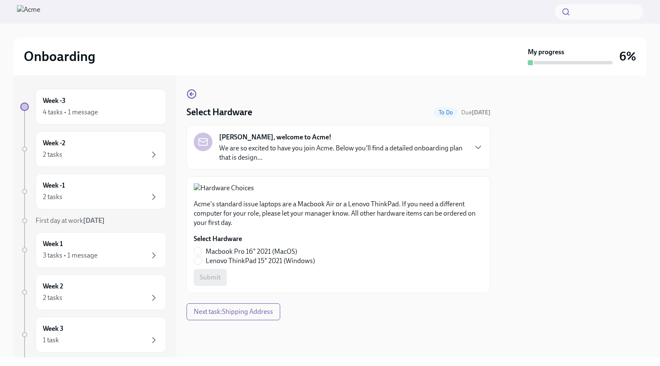
scroll to position [118, 0]
click at [198, 255] on input "Macbook Pro 16" 2021 (MacOS)" at bounding box center [198, 252] width 8 height 8
radio input "true"
click at [210, 282] on span "Submit" at bounding box center [210, 277] width 21 height 8
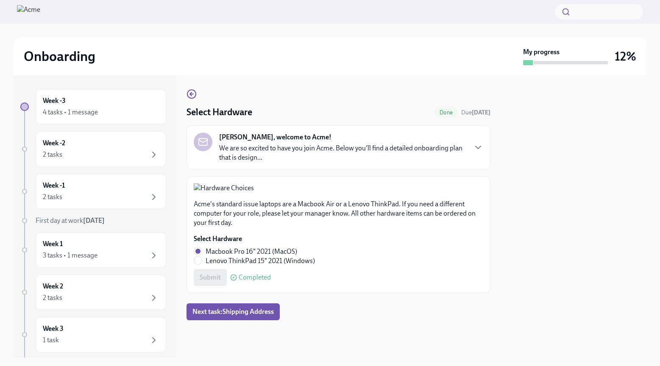
scroll to position [0, 0]
click at [192, 94] on icon "button" at bounding box center [191, 94] width 3 height 0
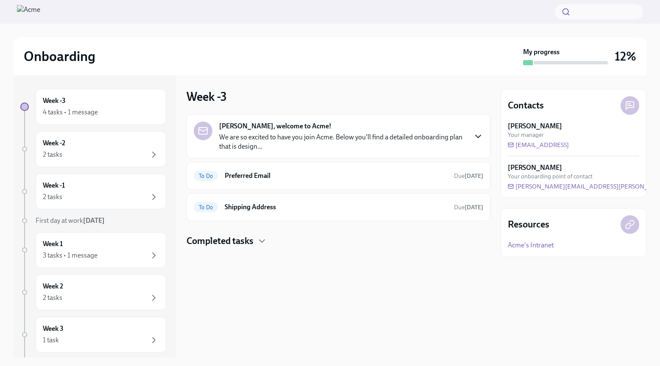
click at [479, 133] on icon "button" at bounding box center [478, 136] width 10 height 10
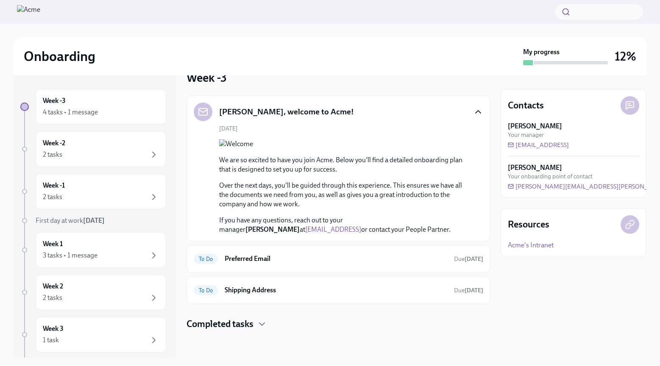
scroll to position [151, 0]
click at [349, 269] on div "To Do Preferred Email Due in 2 days" at bounding box center [339, 259] width 304 height 28
click at [245, 262] on h6 "Preferred Email" at bounding box center [336, 258] width 223 height 9
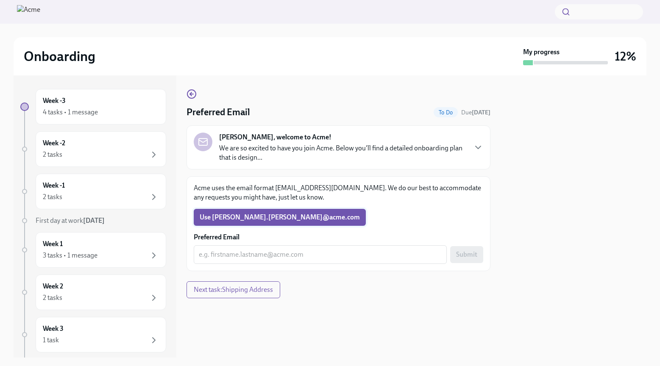
click at [265, 217] on span "Use Michael.Wong​@​acme.​com" at bounding box center [280, 217] width 160 height 8
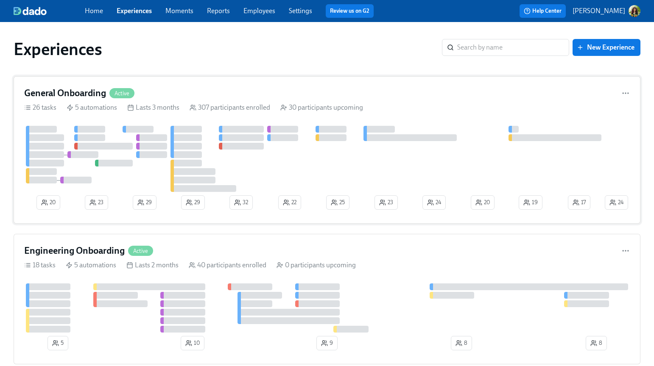
click at [312, 100] on div "General Onboarding Active 26 tasks 5 automations Lasts 3 months 307 participant…" at bounding box center [327, 150] width 626 height 148
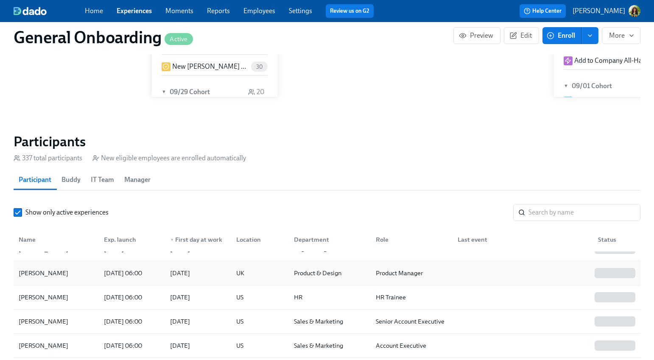
scroll to position [182, 0]
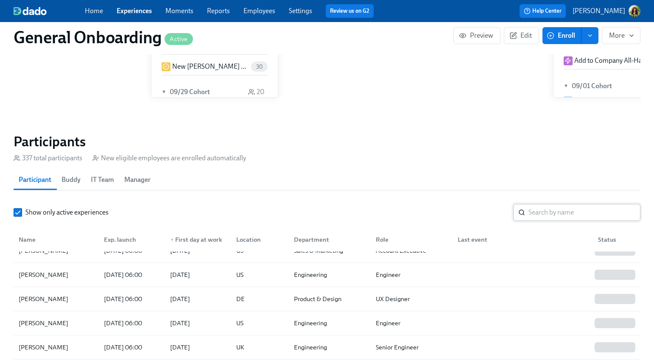
click at [543, 218] on input "search" at bounding box center [584, 212] width 112 height 17
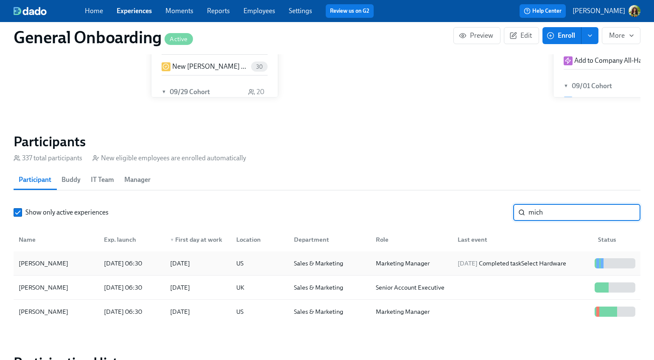
type input "mich"
click at [532, 264] on div "2025/09/11 Completed task Select Hardware" at bounding box center [511, 263] width 115 height 10
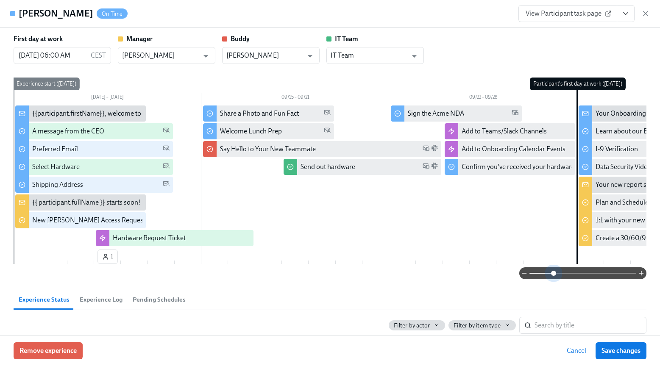
click at [546, 275] on span at bounding box center [582, 273] width 107 height 12
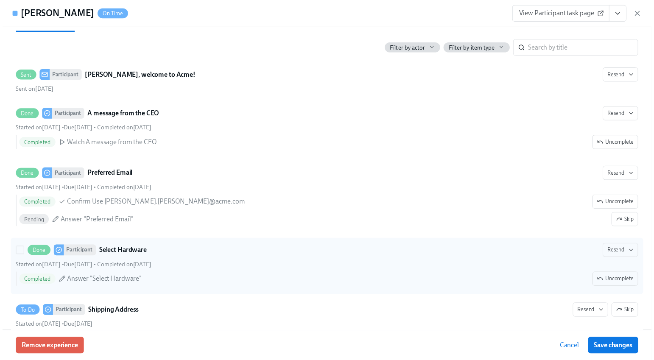
scroll to position [282, 0]
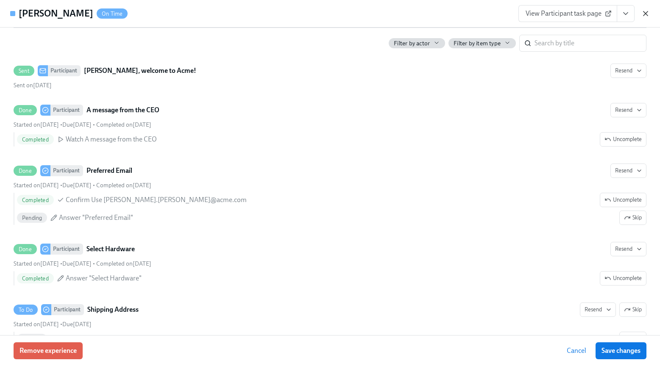
click at [647, 13] on icon "button" at bounding box center [645, 13] width 8 height 8
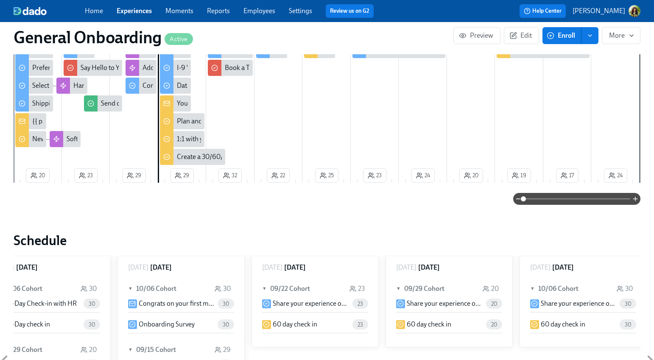
scroll to position [99, 0]
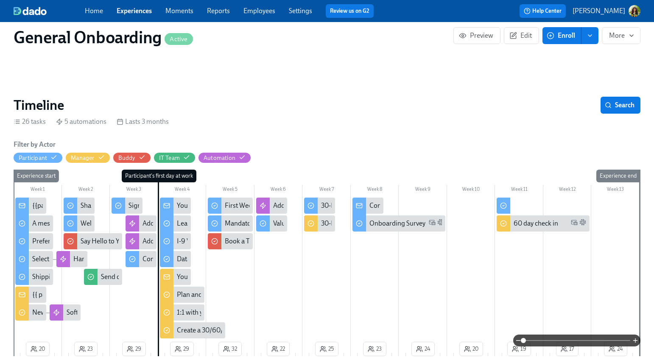
click at [144, 10] on link "Experiences" at bounding box center [134, 11] width 35 height 8
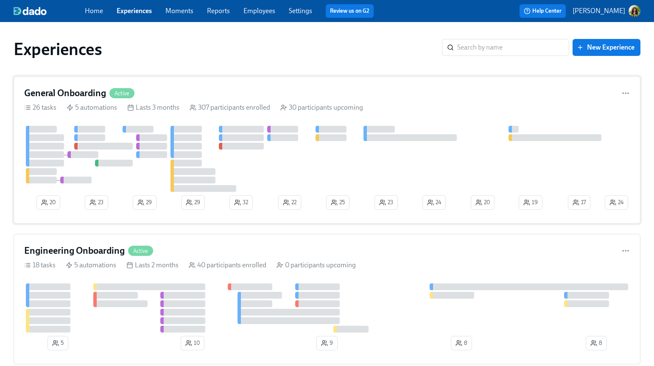
click at [336, 100] on div "General Onboarding Active 26 tasks 5 automations Lasts 3 months 307 participant…" at bounding box center [327, 150] width 626 height 148
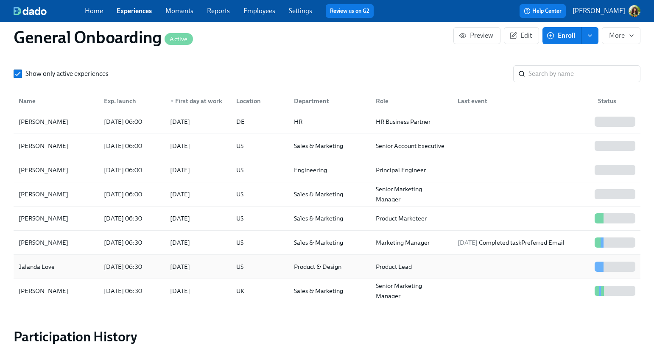
scroll to position [809, 0]
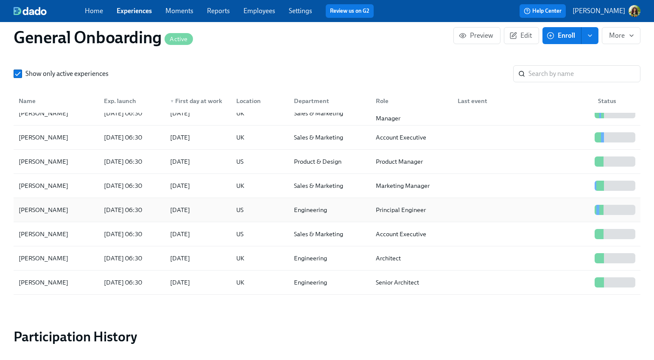
click at [476, 213] on div at bounding box center [521, 209] width 140 height 17
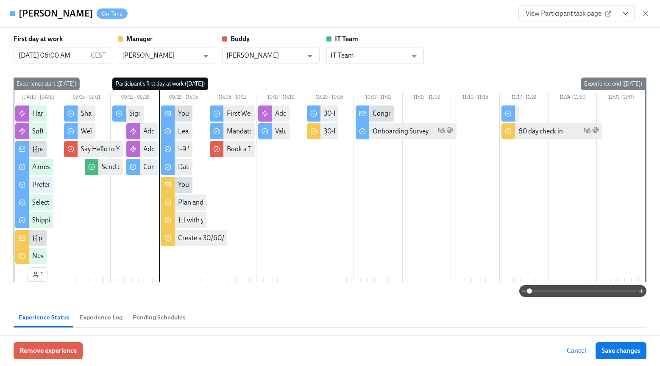
click at [550, 291] on span at bounding box center [582, 291] width 107 height 12
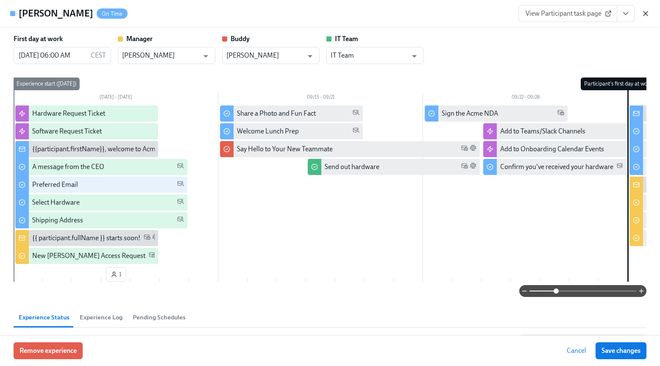
click at [646, 12] on icon "button" at bounding box center [645, 13] width 4 height 4
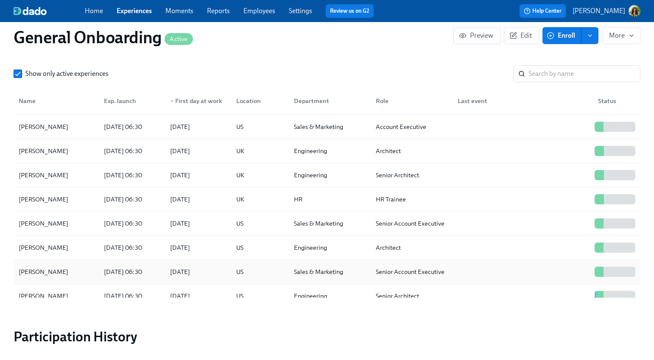
scroll to position [950, 0]
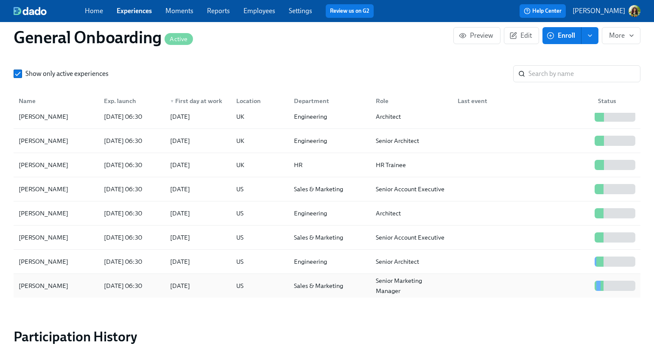
click at [548, 291] on div at bounding box center [521, 285] width 140 height 17
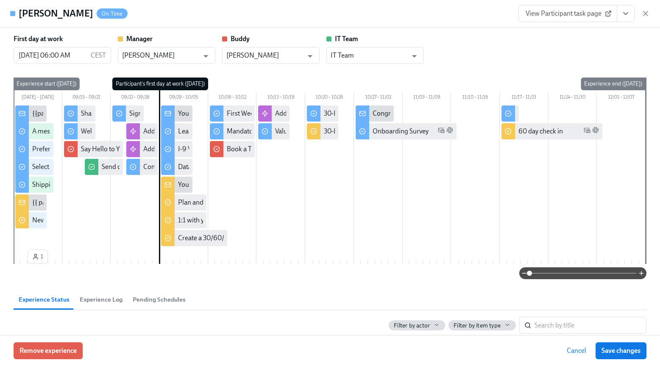
click at [552, 274] on span at bounding box center [582, 273] width 107 height 12
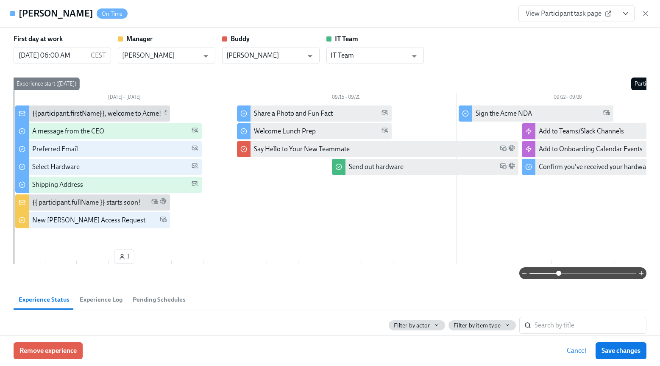
click at [582, 15] on span "View Participant task page" at bounding box center [568, 13] width 84 height 8
click at [648, 12] on icon "button" at bounding box center [645, 13] width 8 height 8
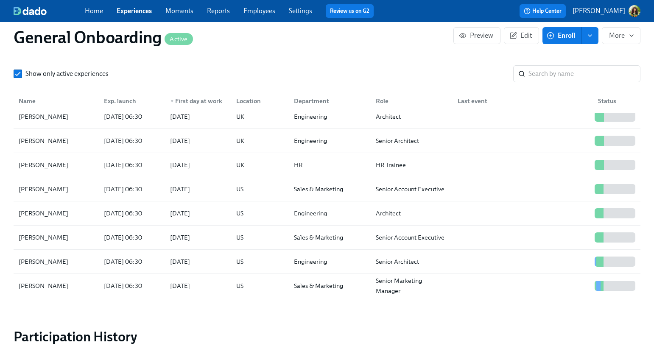
click at [145, 12] on link "Experiences" at bounding box center [134, 11] width 35 height 8
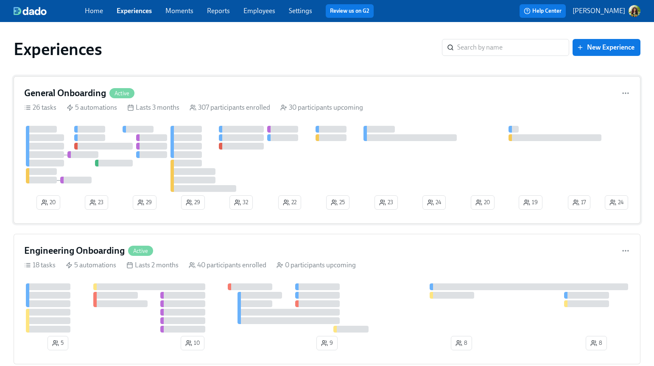
click at [405, 111] on div "26 tasks 5 automations Lasts 3 months 307 participants enrolled 30 participants…" at bounding box center [326, 107] width 605 height 9
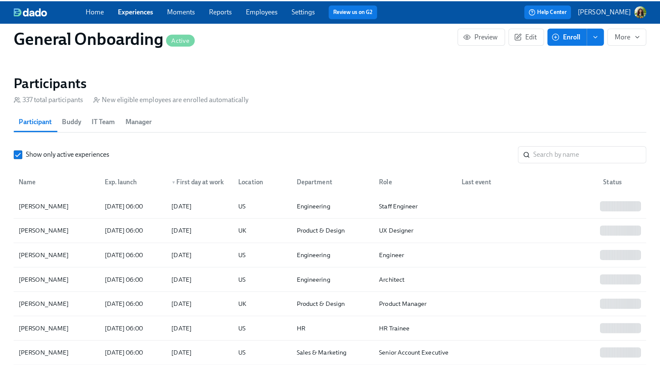
scroll to position [707, 0]
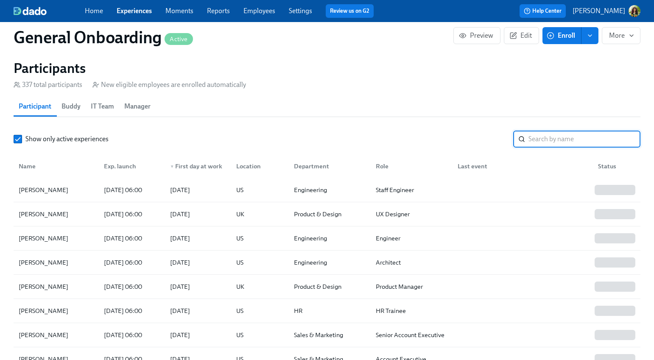
click at [534, 136] on input "search" at bounding box center [584, 139] width 112 height 17
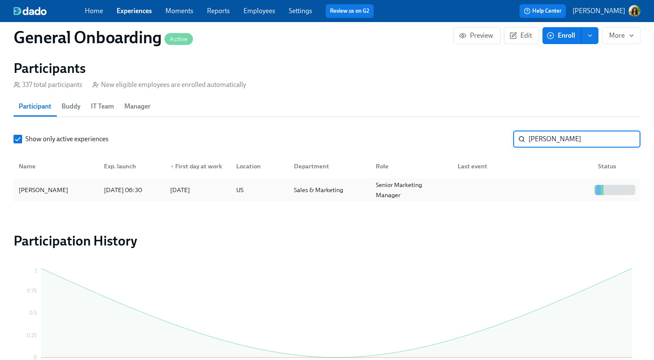
type input "Betty"
click at [506, 193] on div at bounding box center [521, 189] width 140 height 17
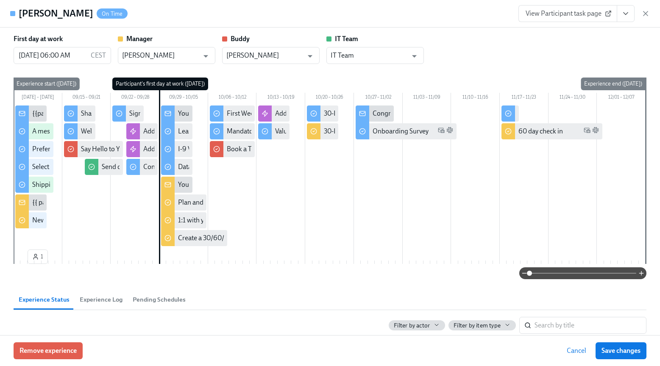
click at [547, 274] on span at bounding box center [582, 273] width 107 height 12
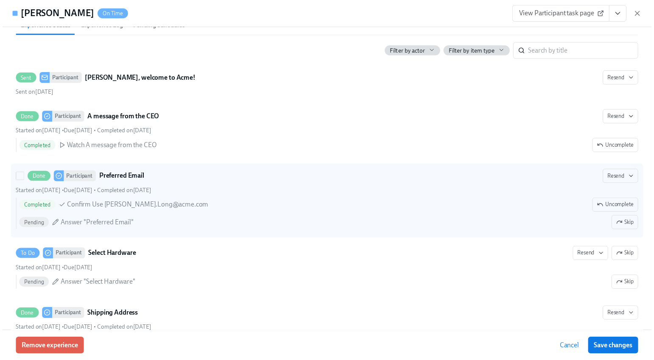
scroll to position [0, 10618]
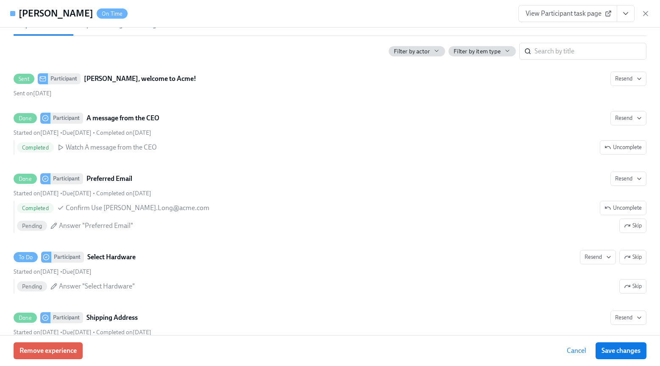
drag, startPoint x: 647, startPoint y: 13, endPoint x: 650, endPoint y: 42, distance: 29.0
click at [647, 12] on icon "button" at bounding box center [645, 13] width 8 height 8
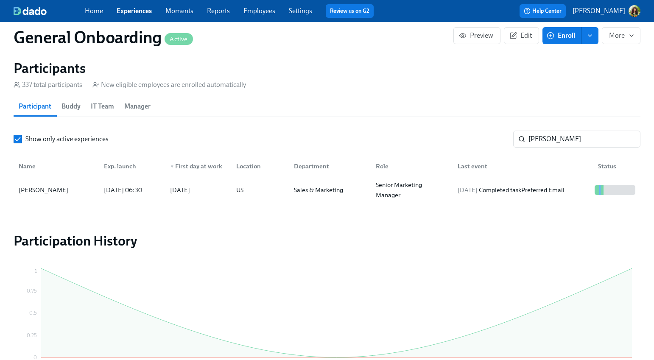
scroll to position [0, 10612]
click at [627, 138] on input "Betty" at bounding box center [584, 139] width 112 height 17
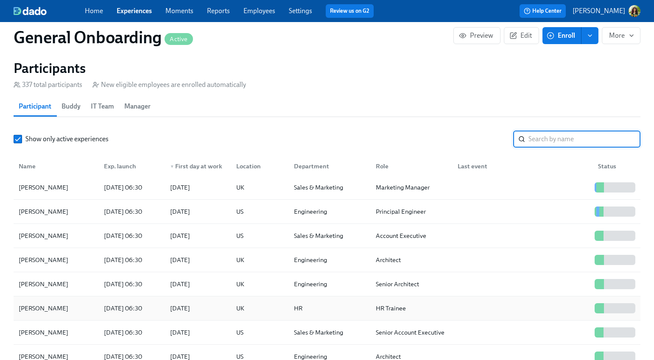
scroll to position [830, 0]
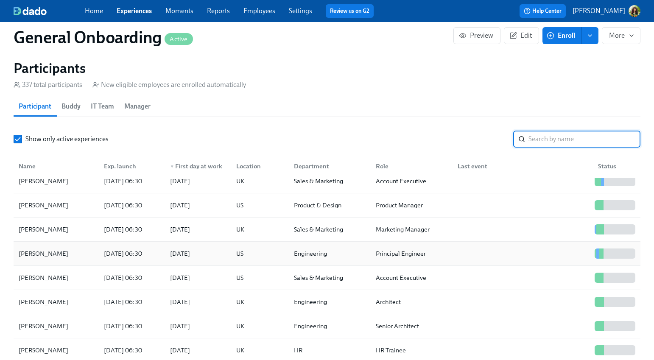
click at [548, 253] on div at bounding box center [521, 253] width 140 height 17
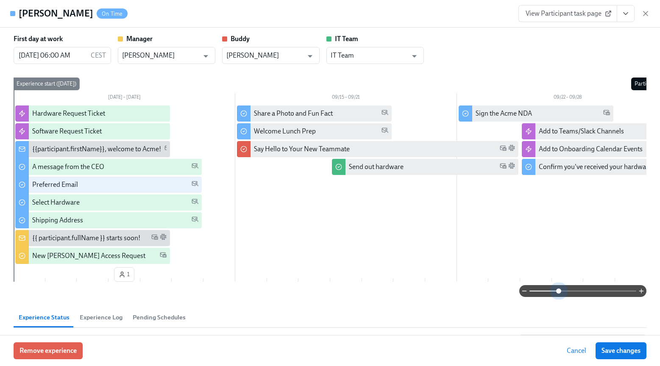
click at [552, 291] on span at bounding box center [582, 291] width 107 height 12
click at [646, 14] on icon "button" at bounding box center [645, 13] width 8 height 8
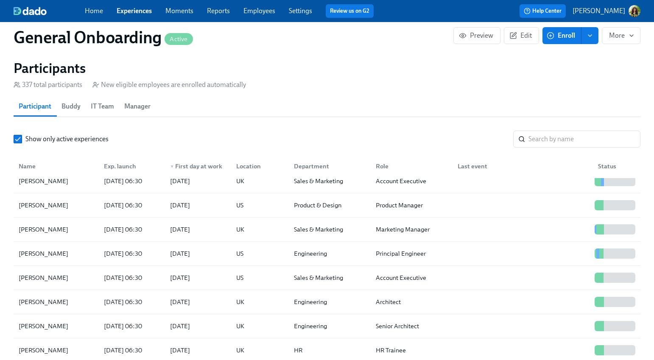
click at [140, 13] on link "Experiences" at bounding box center [134, 11] width 35 height 8
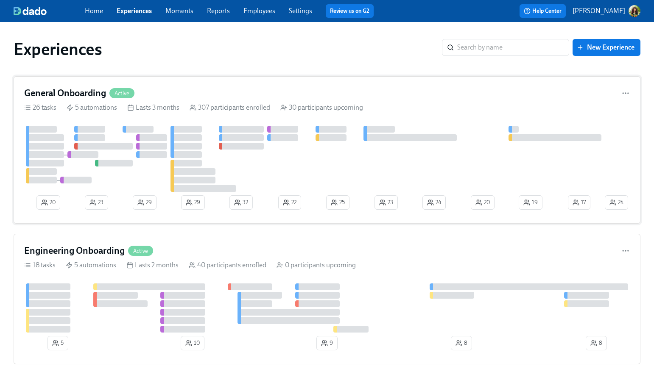
click at [331, 108] on div "30 participants upcoming" at bounding box center [321, 107] width 83 height 9
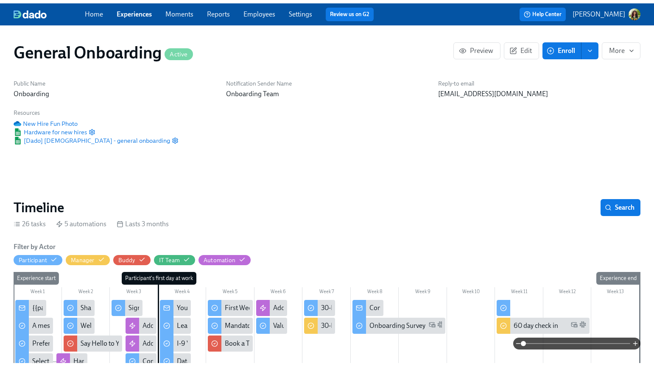
scroll to position [0, 8971]
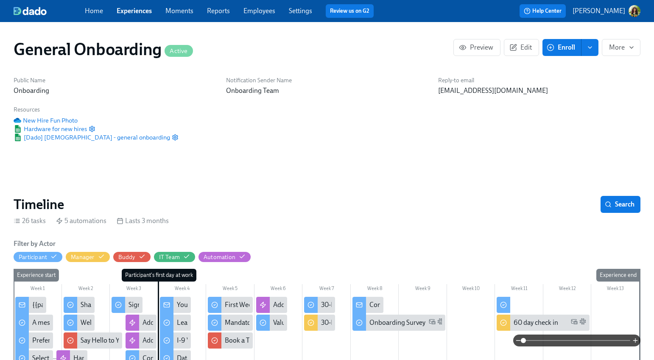
click at [145, 11] on link "Experiences" at bounding box center [134, 11] width 35 height 8
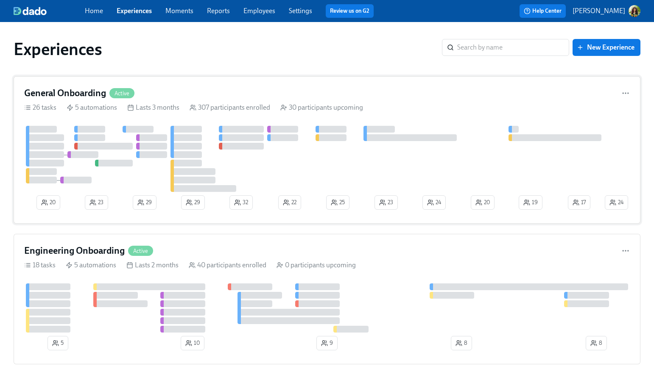
click at [384, 111] on div "26 tasks 5 automations Lasts 3 months 307 participants enrolled 30 participants…" at bounding box center [326, 107] width 605 height 9
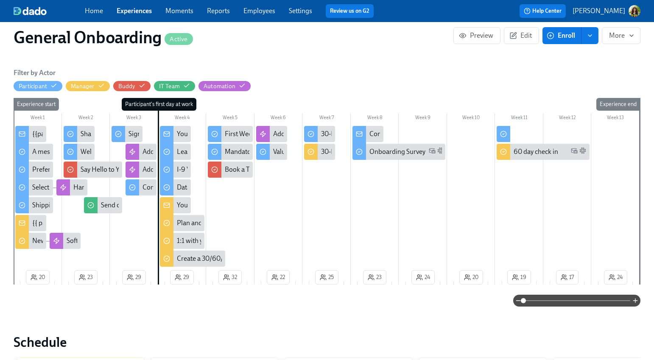
scroll to position [172, 0]
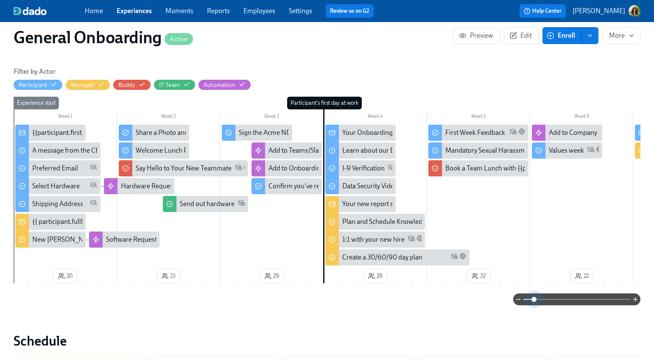
click at [535, 299] on span at bounding box center [576, 299] width 107 height 12
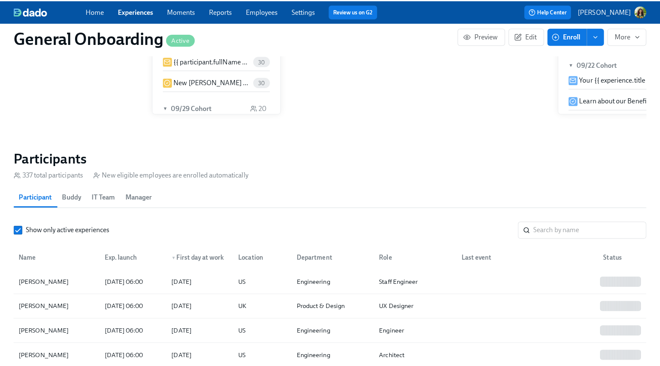
scroll to position [682, 0]
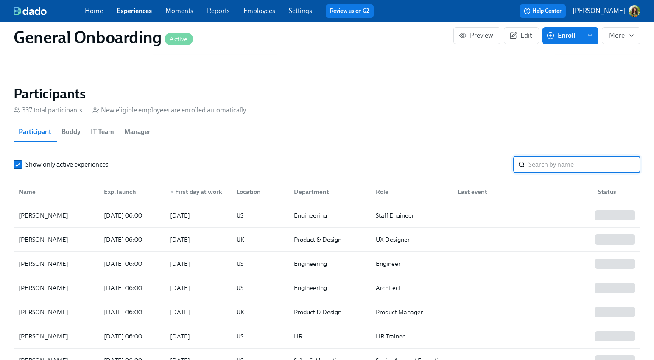
click at [562, 167] on input "search" at bounding box center [584, 164] width 112 height 17
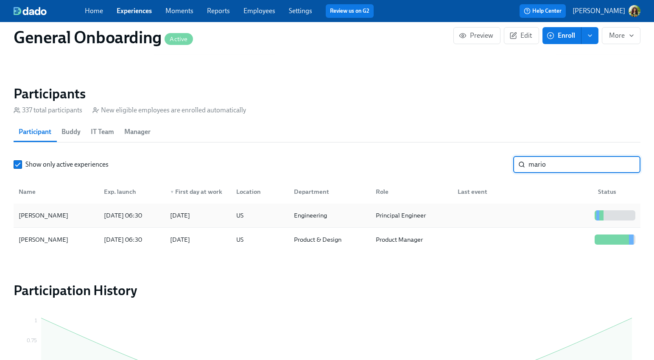
type input "mario"
click at [559, 217] on div at bounding box center [521, 215] width 140 height 17
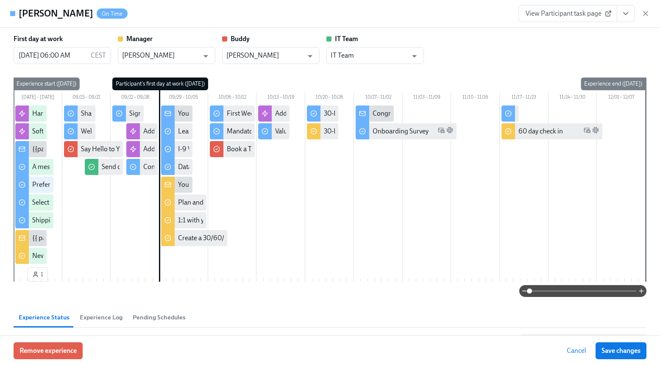
click at [550, 290] on span at bounding box center [582, 291] width 107 height 12
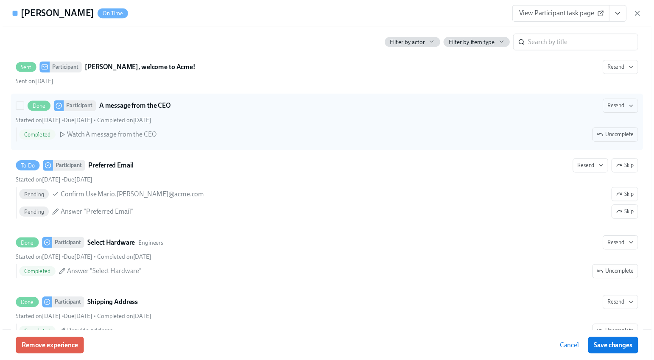
scroll to position [311, 0]
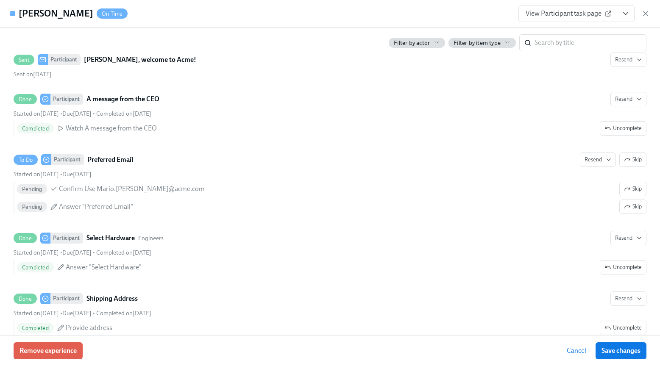
click at [572, 15] on span "View Participant task page" at bounding box center [568, 13] width 84 height 8
click at [646, 12] on icon "button" at bounding box center [645, 13] width 8 height 8
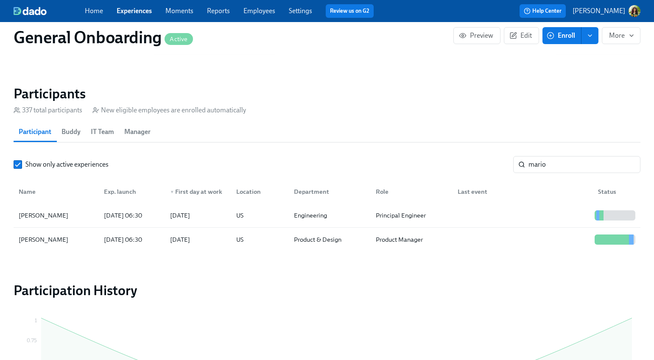
click at [143, 12] on link "Experiences" at bounding box center [134, 11] width 35 height 8
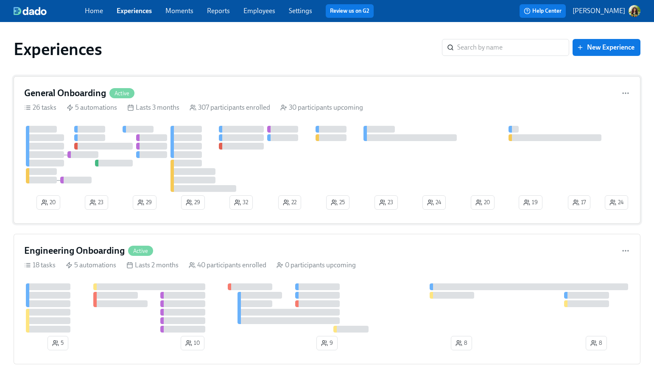
click at [222, 87] on div "General Onboarding Active" at bounding box center [326, 93] width 605 height 13
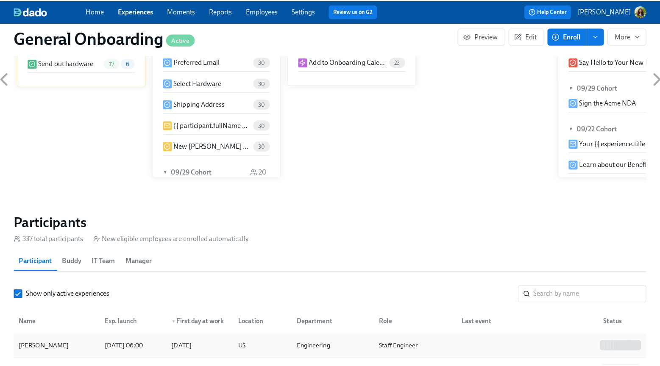
scroll to position [592, 0]
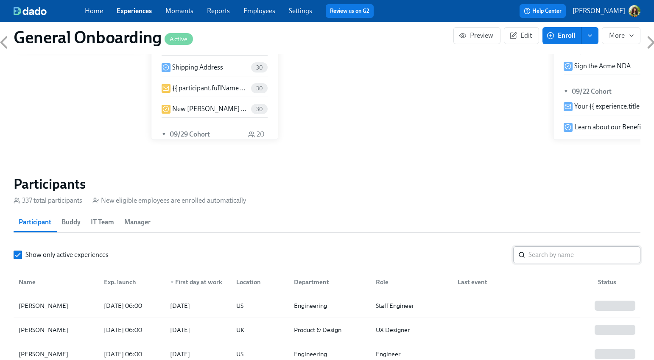
click at [547, 258] on input "search" at bounding box center [584, 254] width 112 height 17
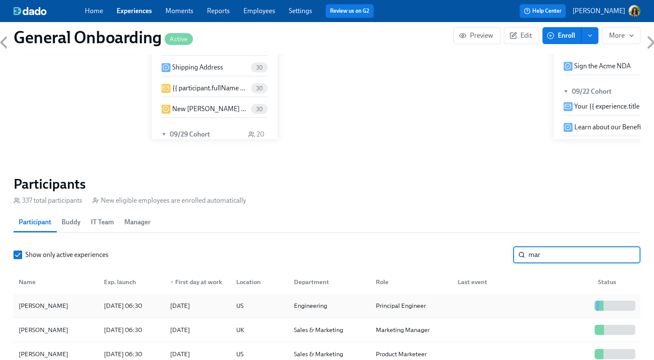
type input "mar"
click at [72, 305] on div "Mario Schultz" at bounding box center [56, 305] width 82 height 17
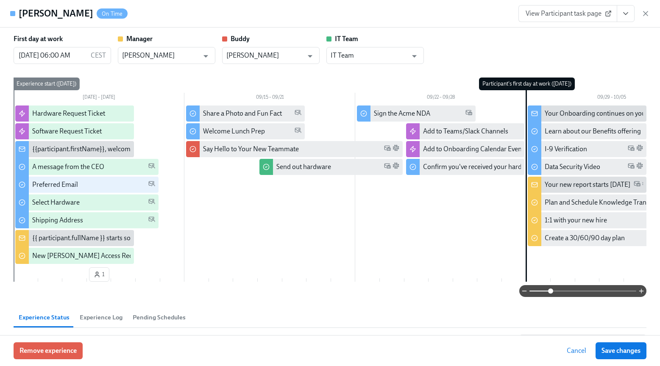
click at [546, 291] on span at bounding box center [582, 291] width 107 height 12
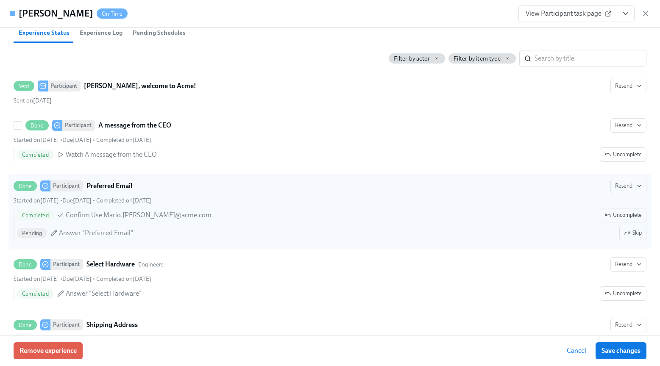
scroll to position [0, 10618]
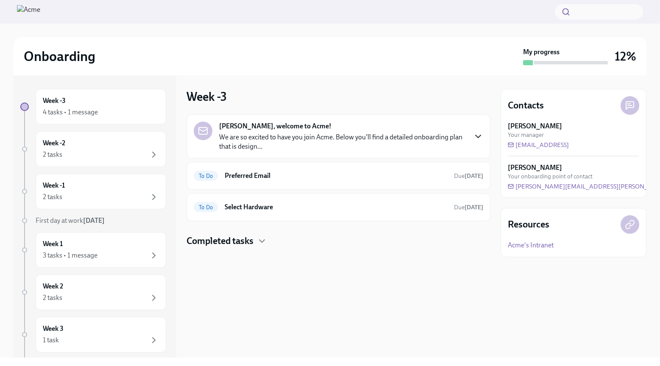
click at [479, 136] on icon "button" at bounding box center [478, 136] width 5 height 3
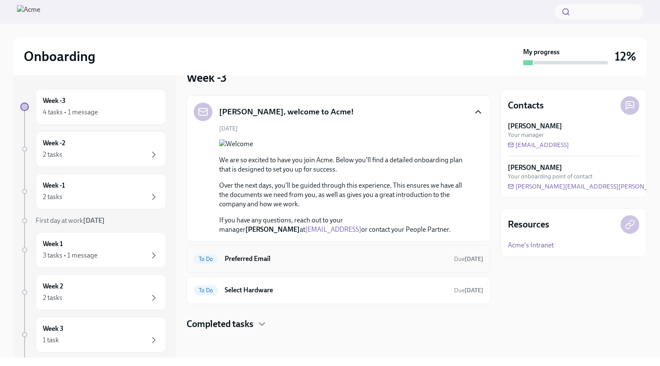
scroll to position [151, 0]
click at [282, 263] on h6 "Preferred Email" at bounding box center [336, 258] width 223 height 9
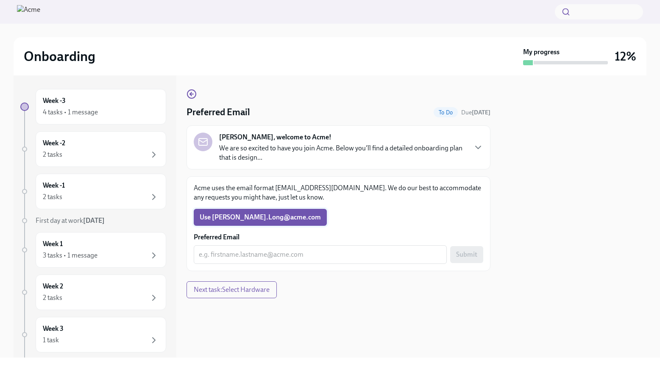
click at [228, 215] on span "Use [PERSON_NAME].Long​@​acme.​com" at bounding box center [260, 217] width 121 height 8
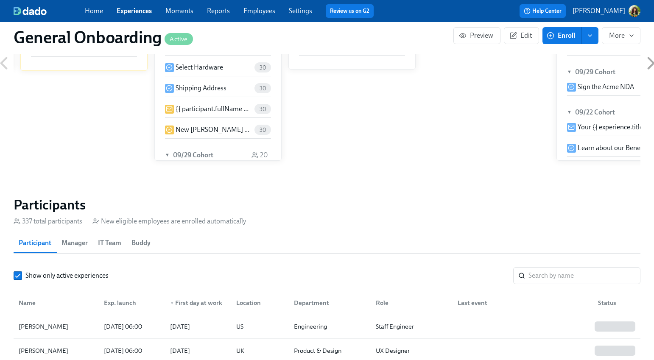
scroll to position [0, 8971]
click at [572, 278] on input "search" at bounding box center [584, 275] width 112 height 17
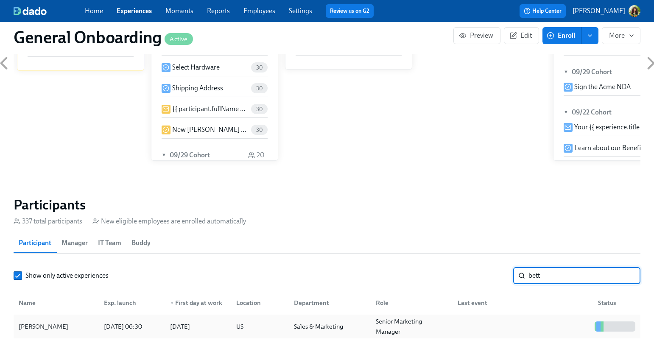
type input "bett"
click at [562, 326] on div at bounding box center [521, 326] width 140 height 17
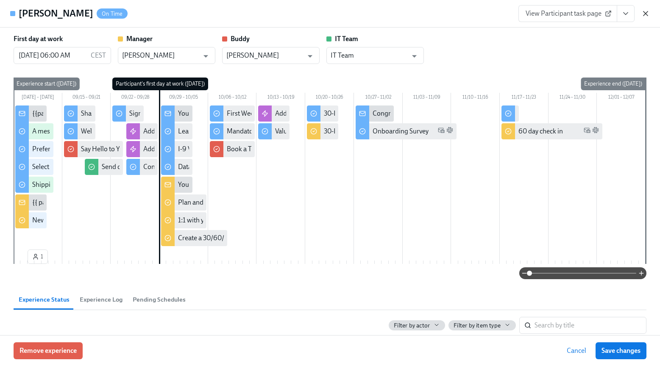
click at [646, 14] on icon "button" at bounding box center [645, 13] width 8 height 8
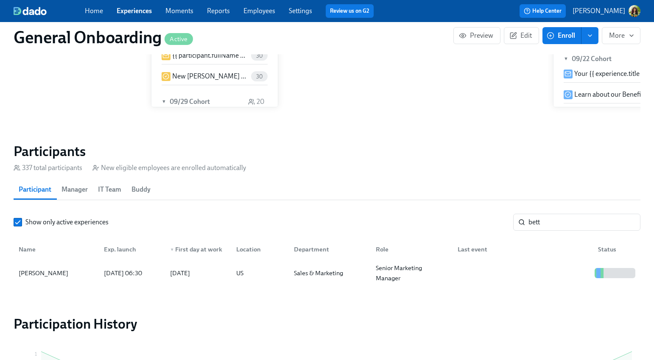
scroll to position [596, 0]
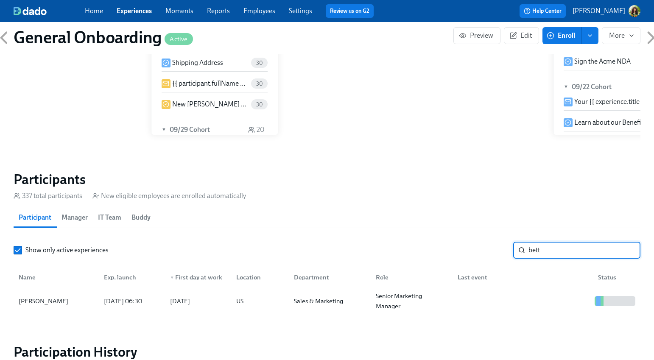
click at [628, 251] on input "bett" at bounding box center [584, 250] width 112 height 17
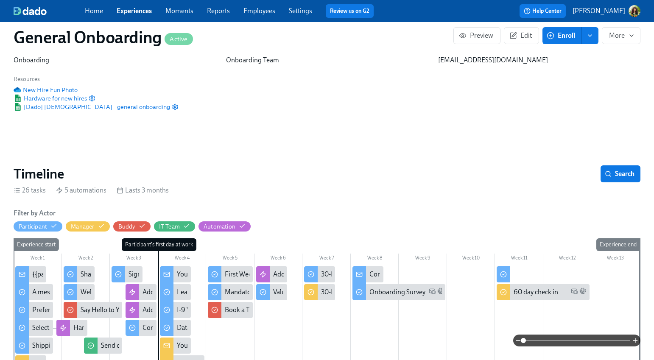
scroll to position [0, 10618]
click at [521, 40] on button "Edit" at bounding box center [521, 35] width 35 height 17
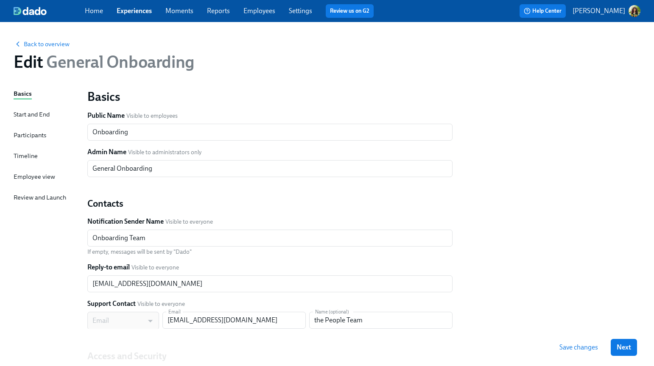
click at [24, 156] on div "Timeline" at bounding box center [26, 155] width 24 height 9
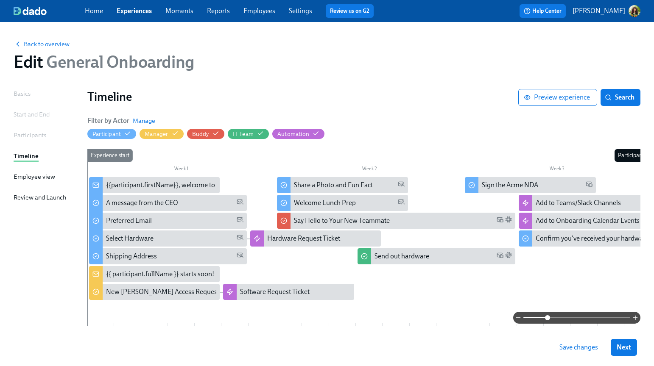
click at [547, 318] on span at bounding box center [576, 318] width 107 height 12
click at [578, 204] on div "Add to Teams/Slack Channels" at bounding box center [577, 202] width 85 height 9
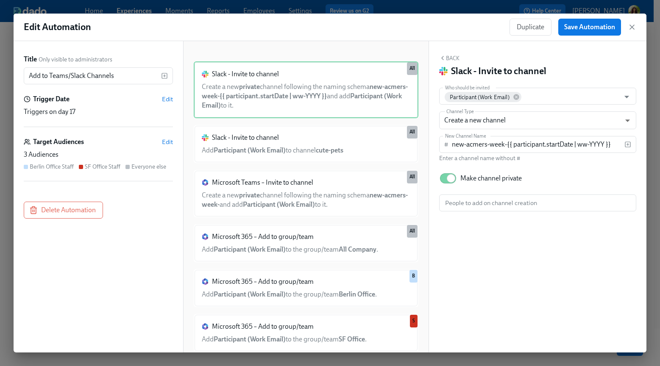
drag, startPoint x: 632, startPoint y: 26, endPoint x: 621, endPoint y: 76, distance: 51.4
click at [632, 26] on icon "button" at bounding box center [632, 27] width 4 height 4
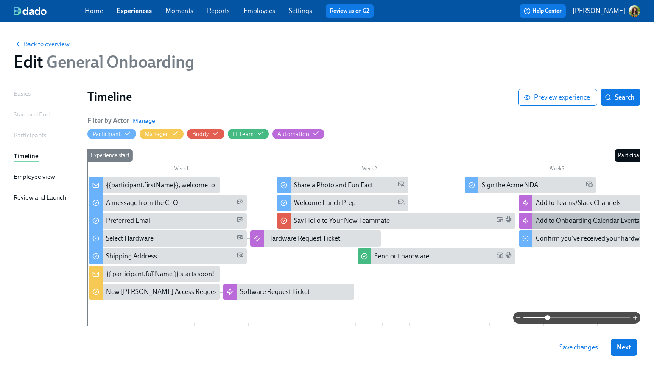
click at [570, 218] on div "Add to Onboarding Calendar Events" at bounding box center [587, 220] width 104 height 9
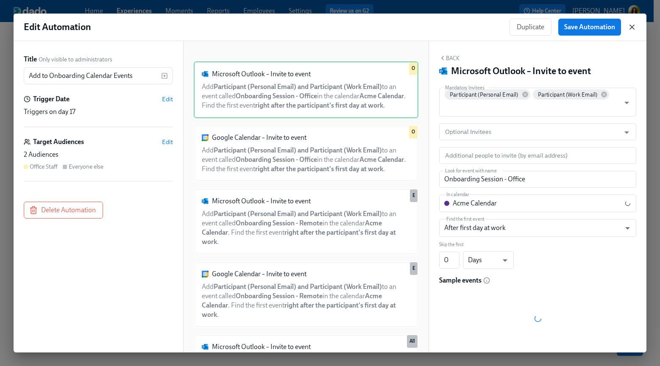
click at [632, 24] on icon "button" at bounding box center [632, 27] width 8 height 8
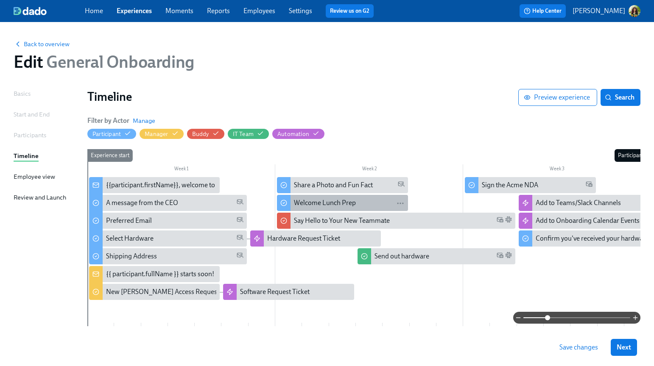
click at [360, 200] on div "Welcome Lunch Prep" at bounding box center [349, 202] width 110 height 9
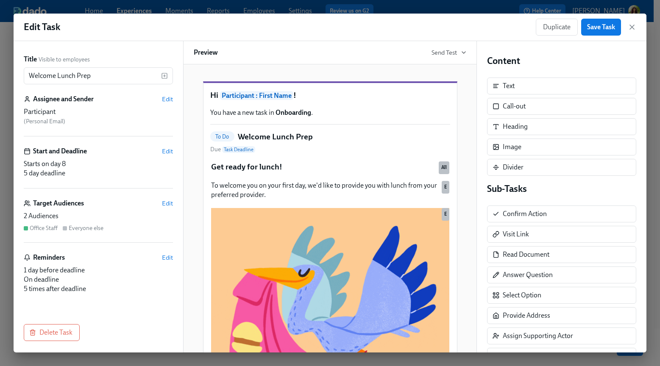
click at [98, 209] on div "Target Audiences Edit 2 Audiences Office Staff Everyone else" at bounding box center [98, 221] width 149 height 44
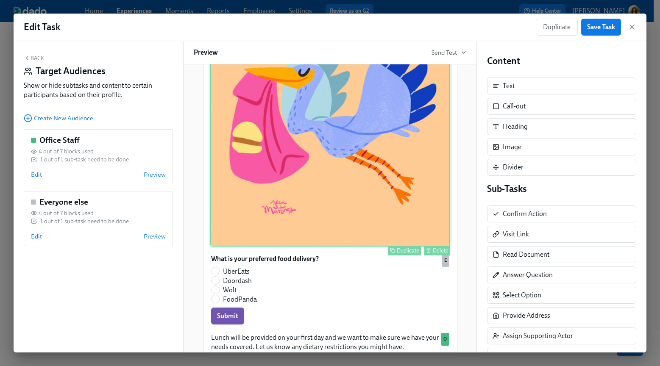
scroll to position [237, 0]
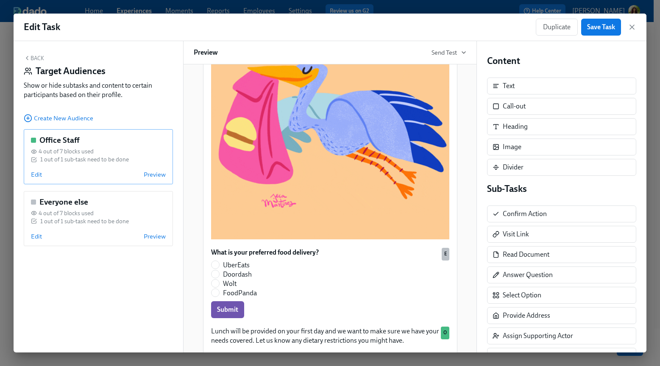
click at [99, 157] on div "1 out of 1 sub-task need to be done" at bounding box center [84, 160] width 89 height 8
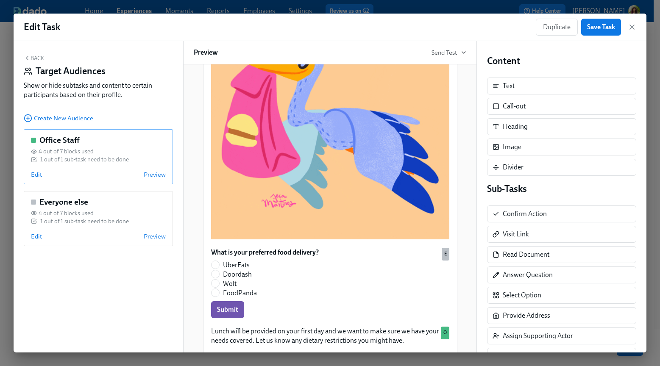
scroll to position [189, 0]
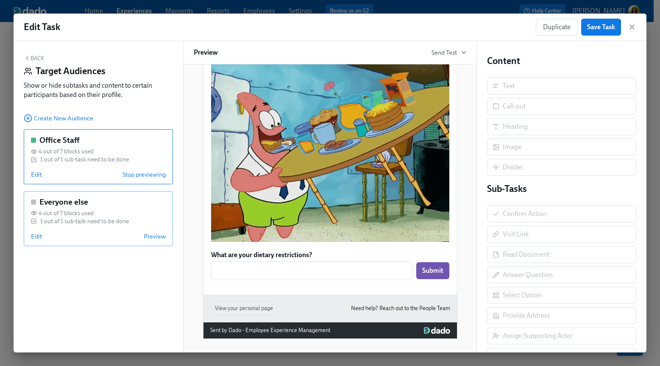
click at [88, 221] on div "1 out of 1 sub-task need to be done" at bounding box center [84, 221] width 89 height 8
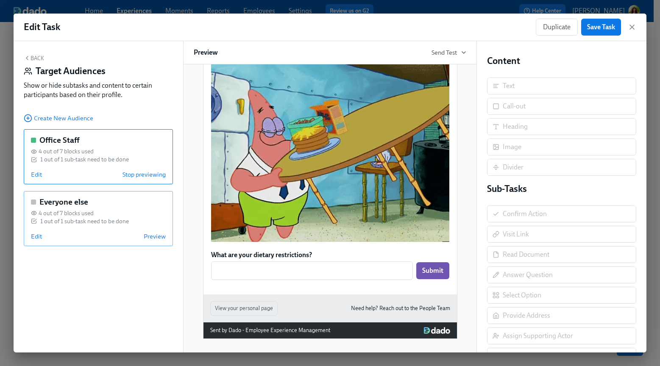
scroll to position [237, 0]
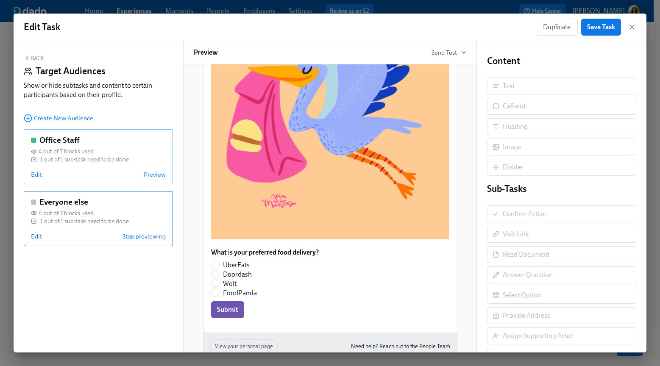
click at [74, 172] on div "Edit Preview" at bounding box center [98, 174] width 135 height 8
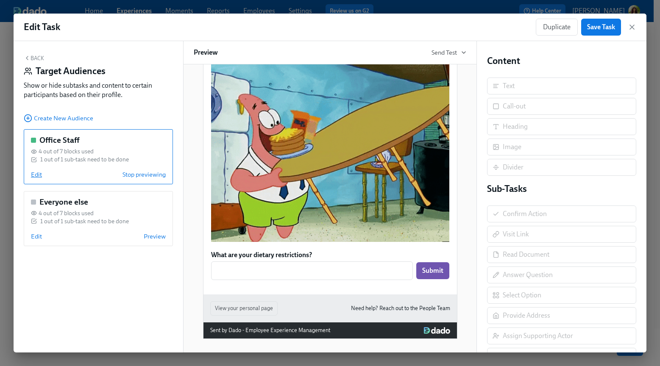
scroll to position [189, 0]
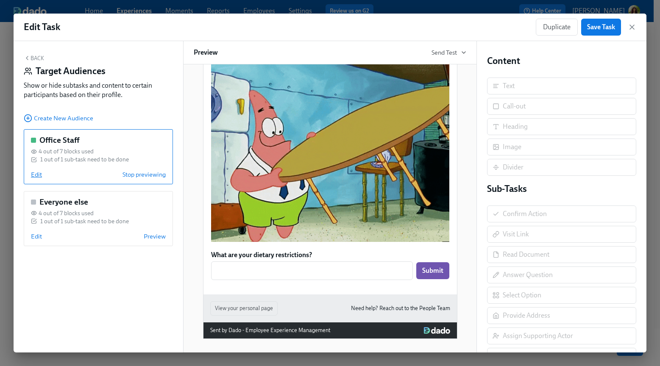
click at [32, 175] on span "Edit" at bounding box center [36, 174] width 11 height 8
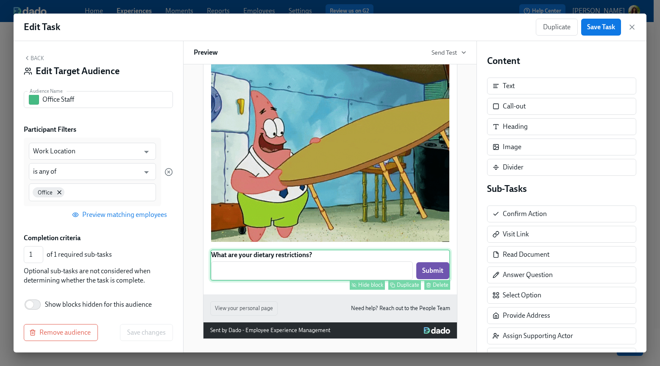
click at [311, 265] on div "What are your dietary restrictions? ​ Submit Hide block Duplicate Delete" at bounding box center [330, 265] width 240 height 31
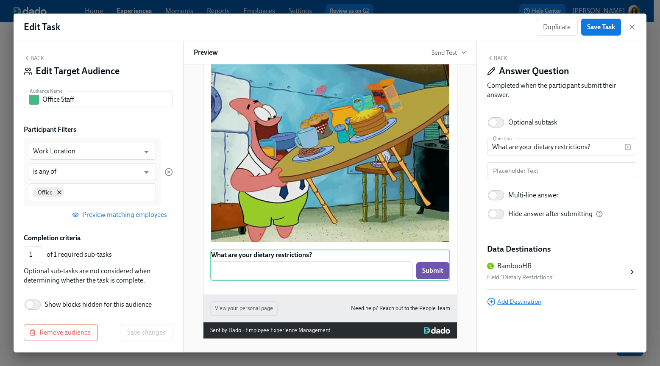
click at [537, 303] on span "Add Destination" at bounding box center [514, 302] width 54 height 8
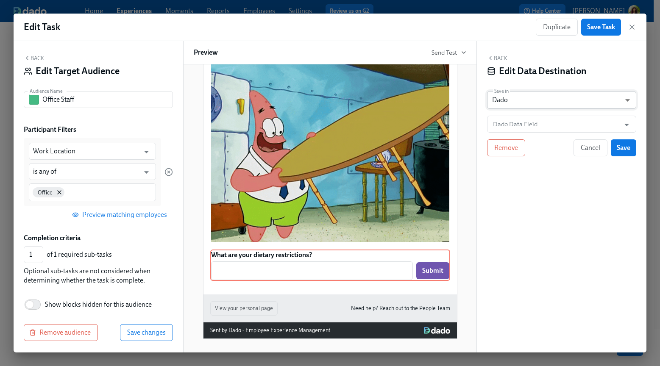
click at [533, 100] on body "Home Experiences Moments Reports Employees Settings Review us on G2 Help Center…" at bounding box center [330, 199] width 660 height 399
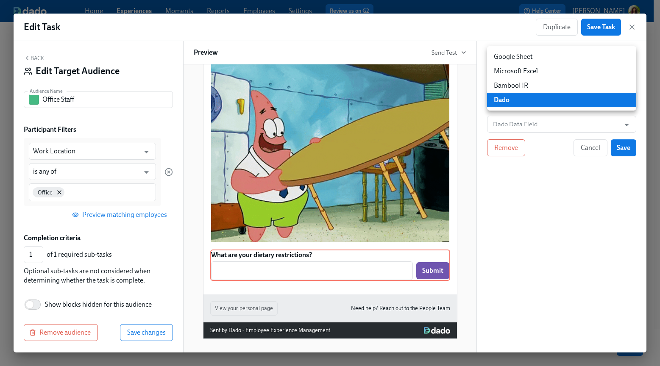
click at [540, 58] on li "Google Sheet" at bounding box center [561, 57] width 149 height 14
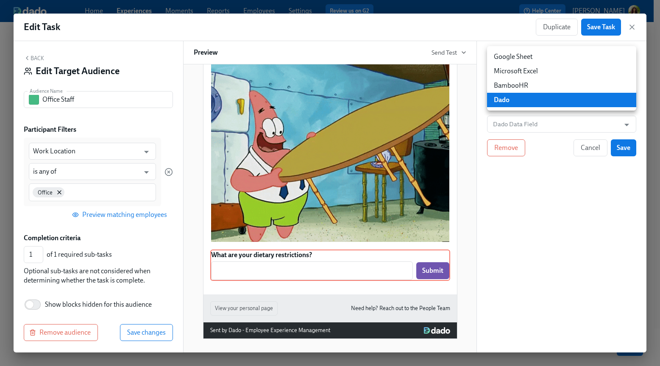
type input "GOOGLE_SHEET"
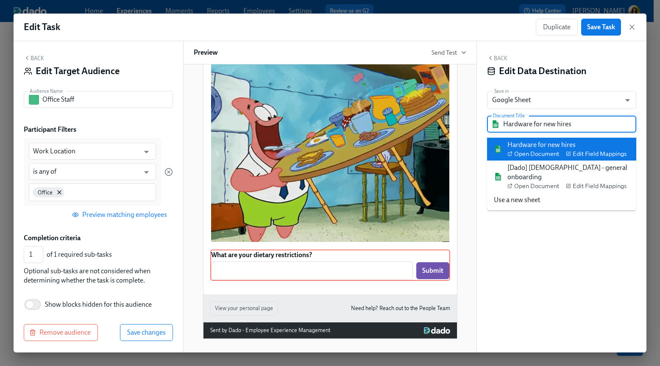
click at [579, 126] on input "Hardware for new hires" at bounding box center [567, 124] width 129 height 17
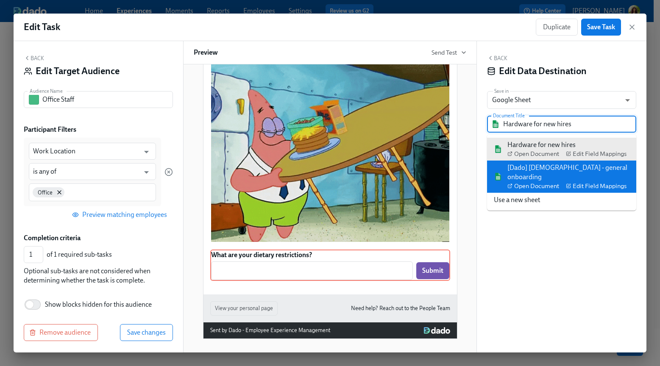
click at [615, 165] on div "[Dado] US - general onboarding Open Document Edit Field Mappings" at bounding box center [568, 176] width 122 height 27
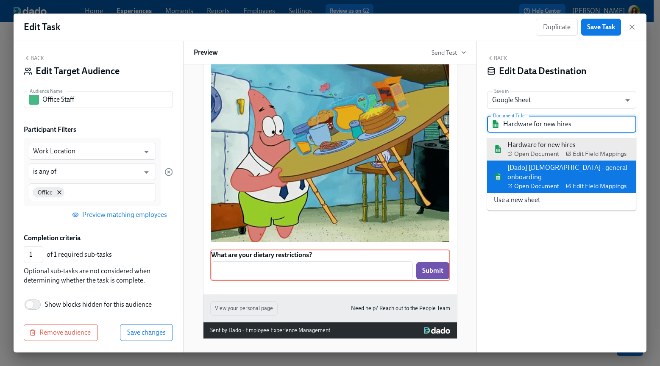
type input "[Dado] US - general onboarding"
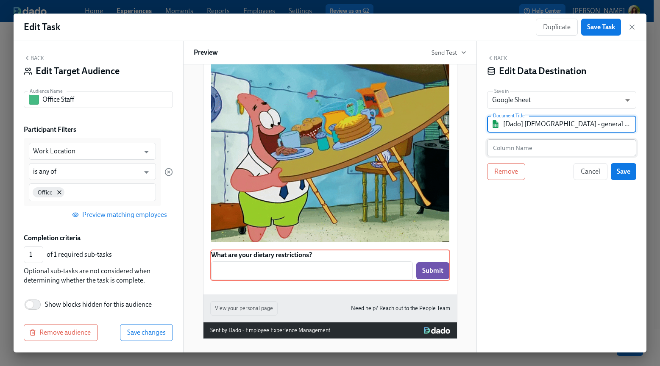
click at [556, 150] on input "text" at bounding box center [561, 147] width 149 height 17
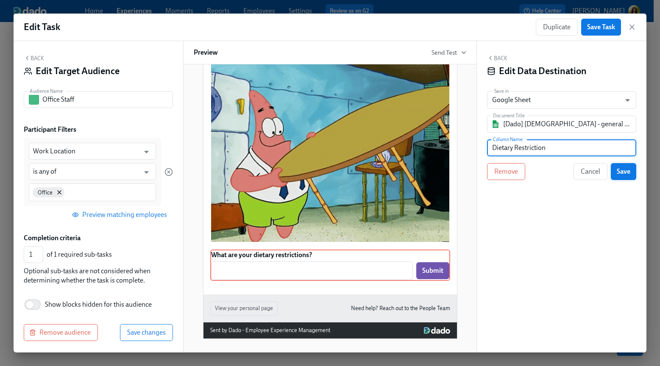
type input "Dietary Restriction"
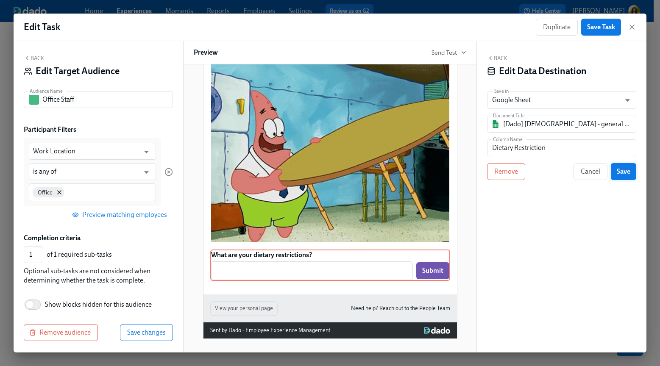
click at [629, 173] on span "Save" at bounding box center [624, 171] width 14 height 8
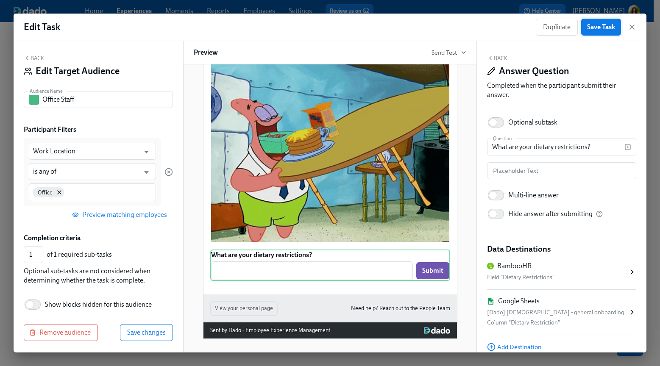
click at [605, 28] on span "Save Task" at bounding box center [601, 27] width 28 height 8
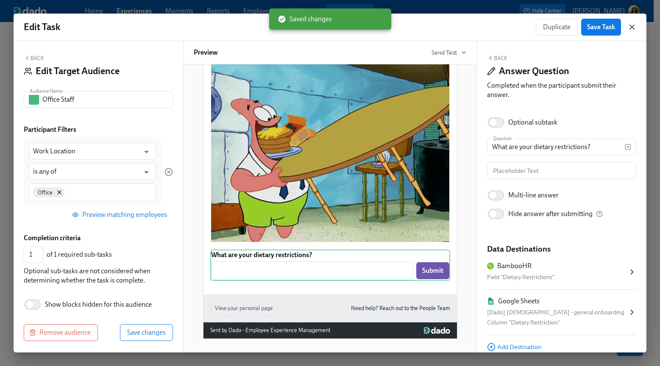
click at [633, 25] on icon "button" at bounding box center [632, 27] width 4 height 4
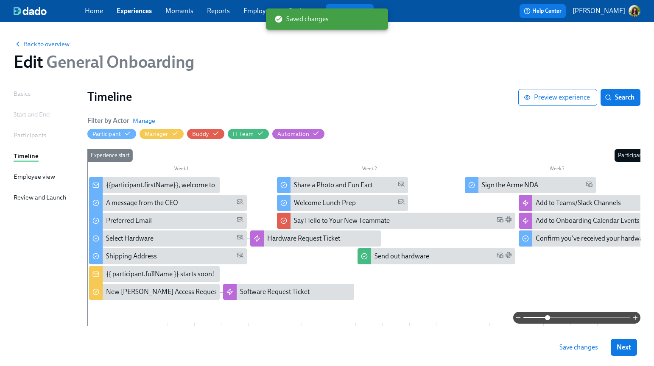
click at [420, 46] on div "Back to overview" at bounding box center [327, 43] width 626 height 9
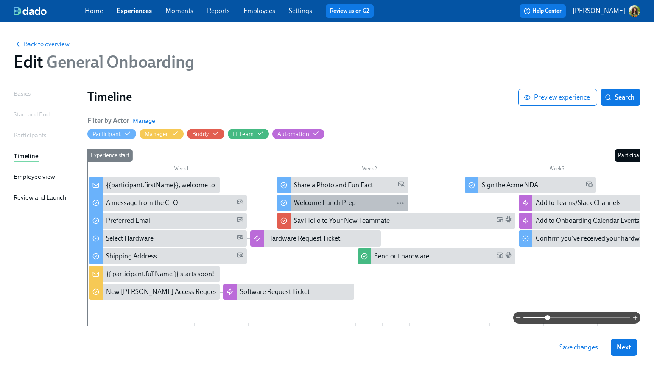
click at [355, 206] on div "Welcome Lunch Prep" at bounding box center [349, 202] width 110 height 9
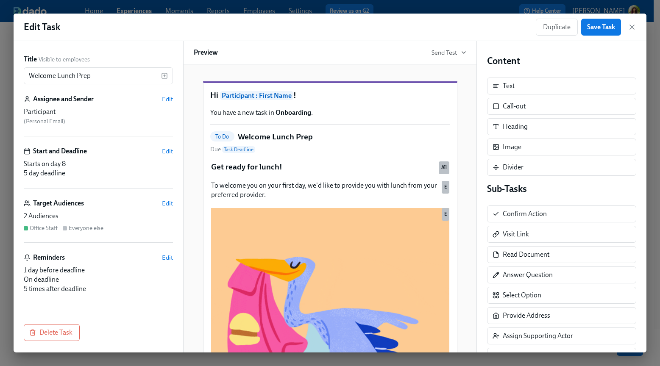
click at [92, 213] on div "2 Audiences" at bounding box center [98, 216] width 149 height 9
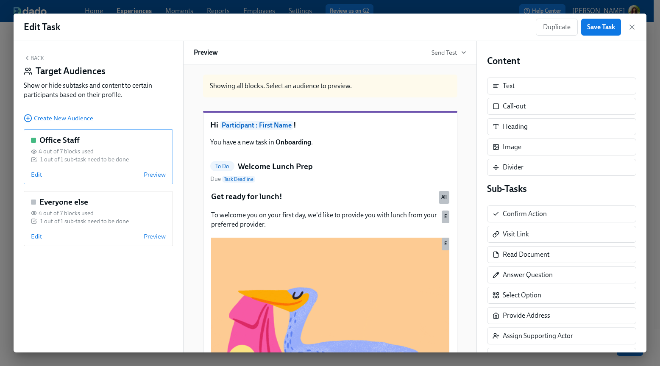
click at [130, 174] on div "Edit Preview" at bounding box center [98, 174] width 135 height 8
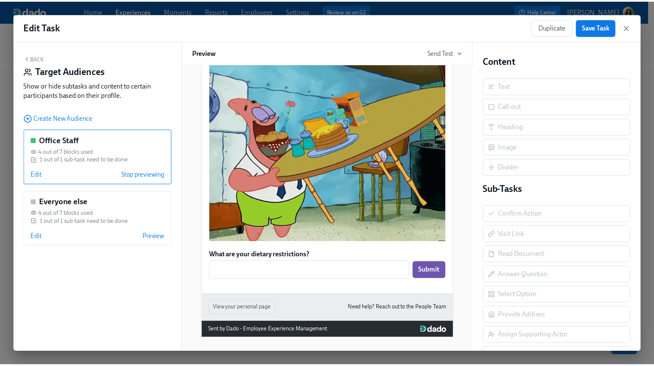
scroll to position [189, 0]
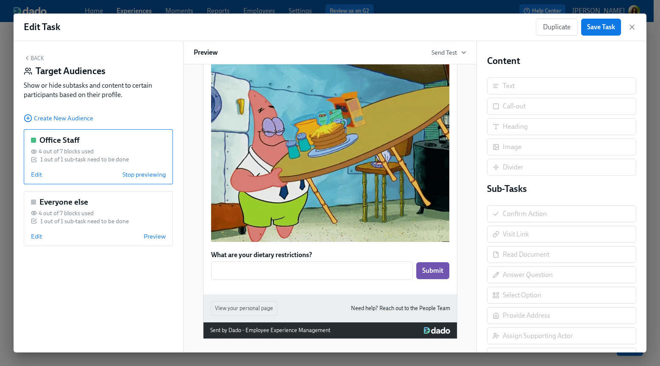
drag, startPoint x: 312, startPoint y: 276, endPoint x: 290, endPoint y: 259, distance: 28.1
click at [309, 273] on div "What are your dietary restrictions? ​ Submit Duplicate" at bounding box center [330, 265] width 240 height 31
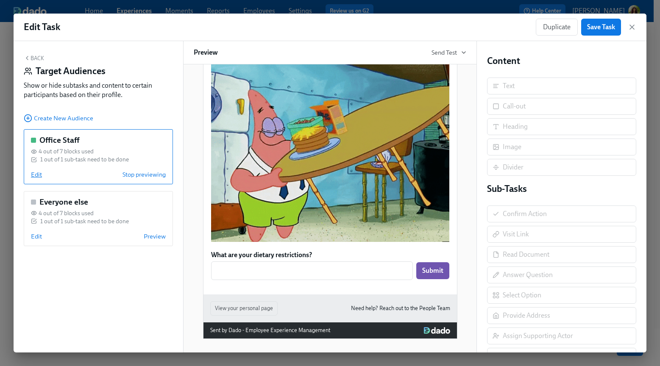
click at [36, 176] on span "Edit" at bounding box center [36, 174] width 11 height 8
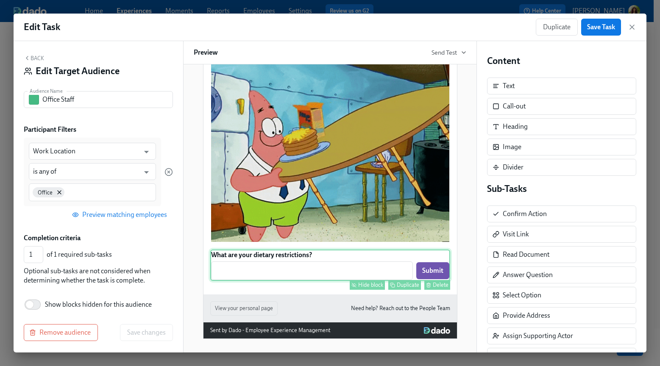
click at [329, 267] on div "What are your dietary restrictions? ​ Submit Hide block Duplicate Delete" at bounding box center [330, 265] width 240 height 31
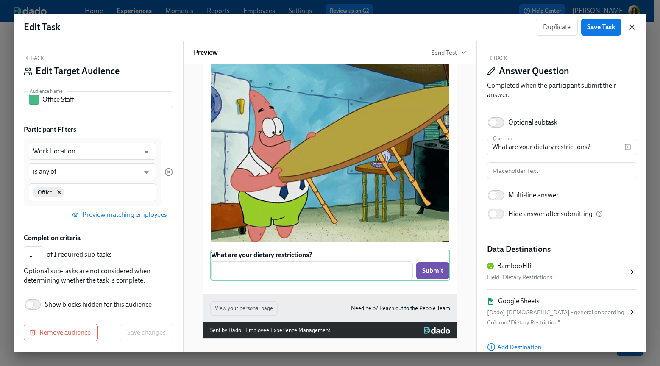
click at [632, 25] on icon "button" at bounding box center [632, 27] width 8 height 8
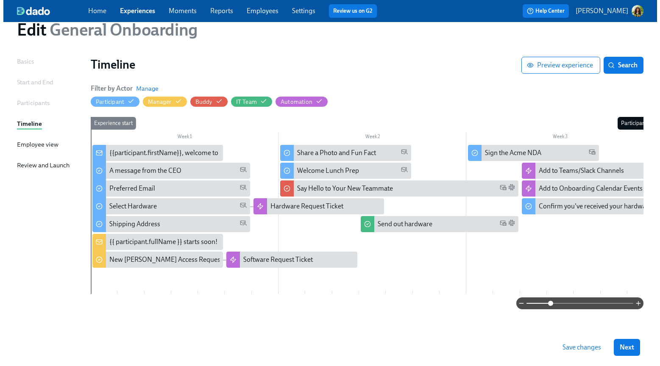
scroll to position [36, 0]
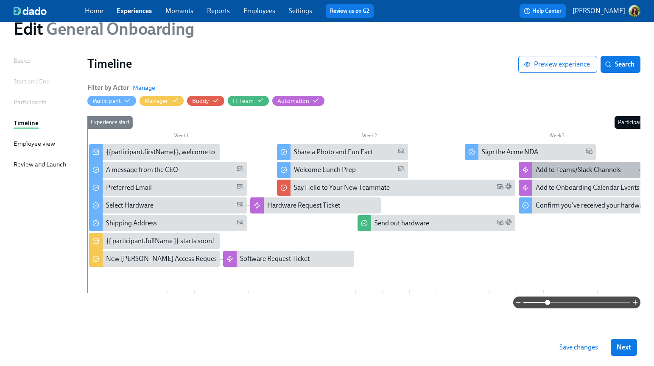
click at [564, 165] on div "Add to Teams/Slack Channels" at bounding box center [577, 169] width 85 height 9
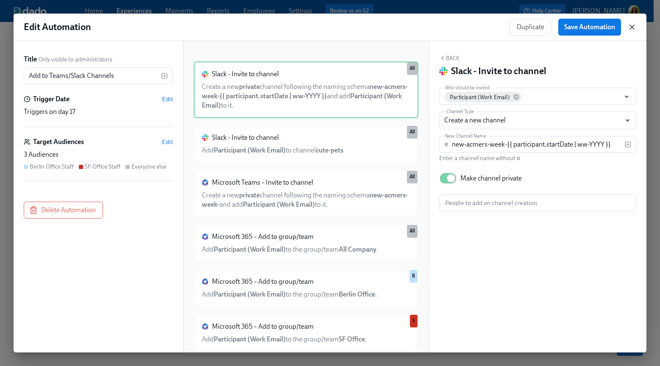
click at [633, 25] on icon "button" at bounding box center [632, 27] width 4 height 4
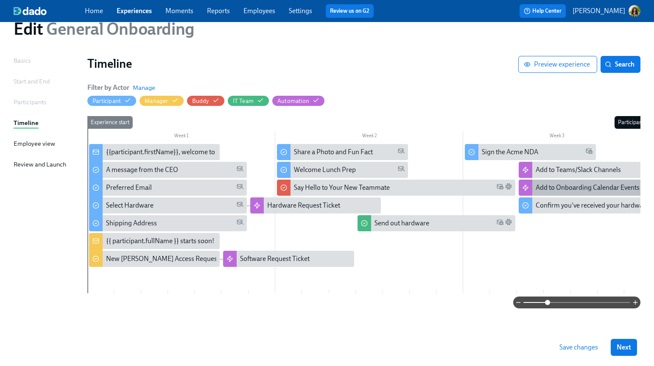
click at [616, 184] on div "Add to Onboarding Calendar Events" at bounding box center [587, 187] width 104 height 9
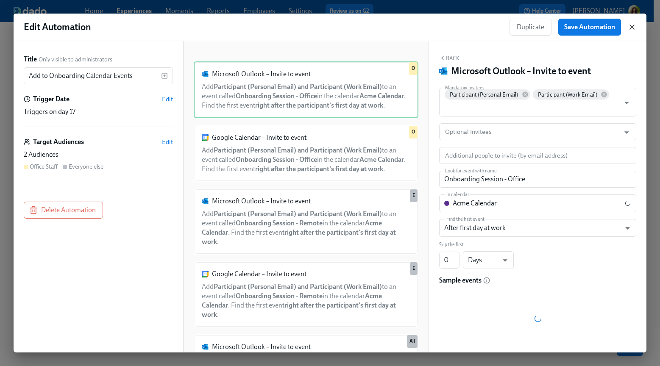
click at [635, 27] on icon "button" at bounding box center [632, 27] width 8 height 8
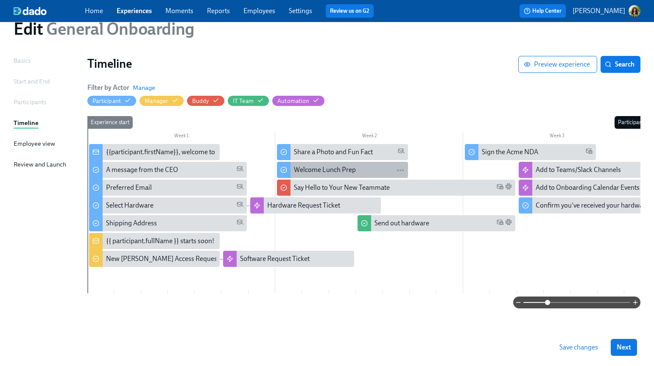
click at [360, 166] on div "Welcome Lunch Prep" at bounding box center [349, 169] width 110 height 9
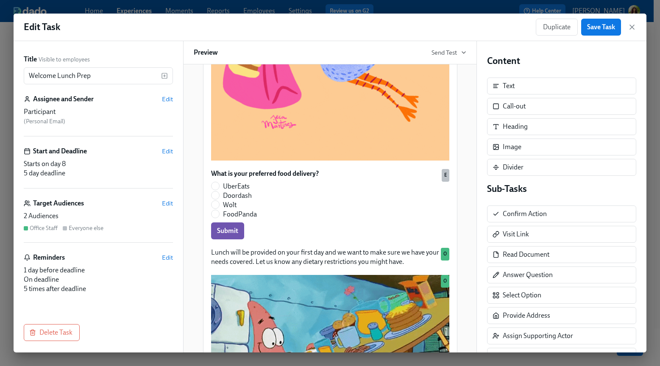
scroll to position [291, 0]
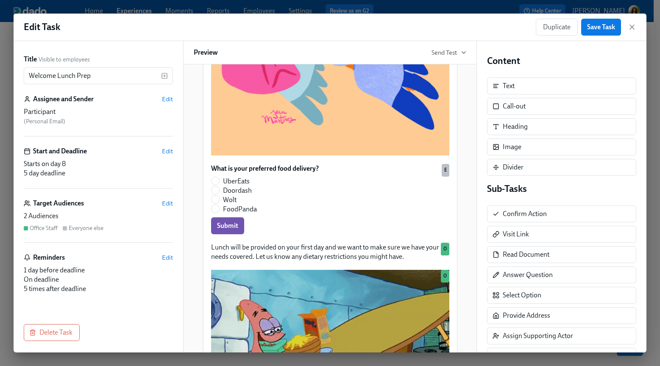
click at [105, 210] on div "Target Audiences Edit 2 Audiences Office Staff Everyone else" at bounding box center [98, 221] width 149 height 44
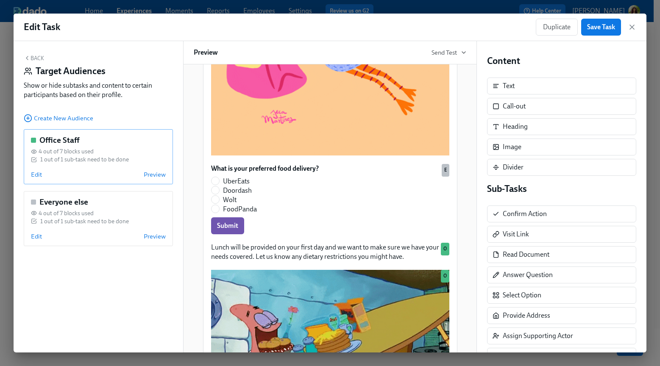
click at [107, 166] on div "Office Staff 4 out of 7 blocks used 1 out of 1 sub-task need to be done Edit Pr…" at bounding box center [98, 156] width 149 height 55
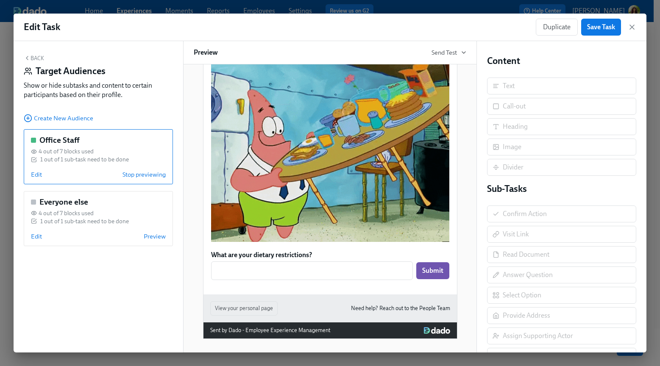
scroll to position [189, 0]
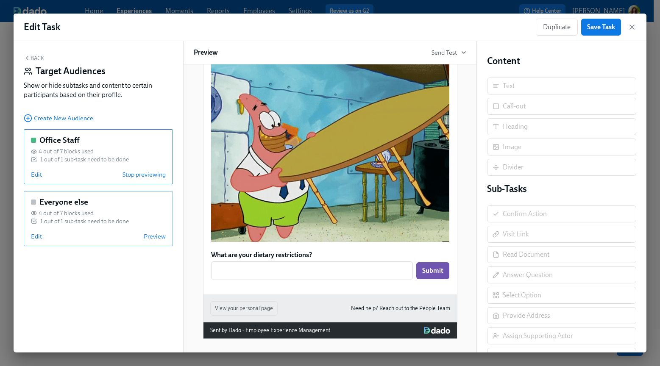
click at [84, 236] on div "Edit Preview" at bounding box center [98, 236] width 135 height 8
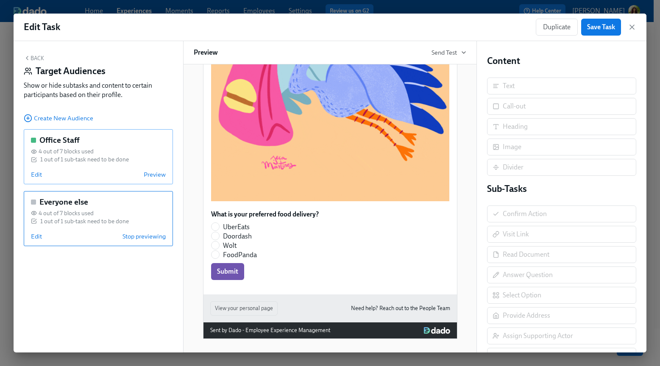
click at [84, 167] on div "Office Staff 4 out of 7 blocks used 1 out of 1 sub-task need to be done Edit Pr…" at bounding box center [98, 156] width 149 height 55
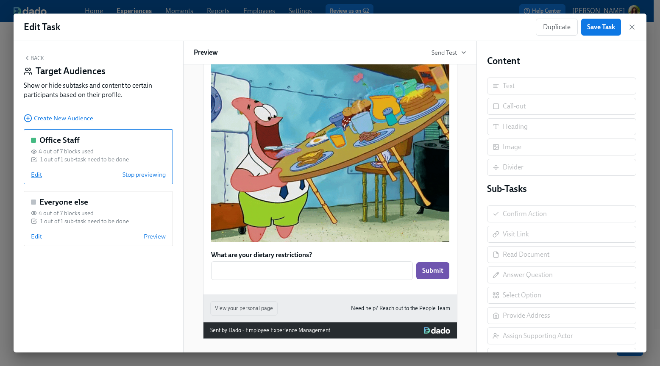
click at [37, 175] on span "Edit" at bounding box center [36, 174] width 11 height 8
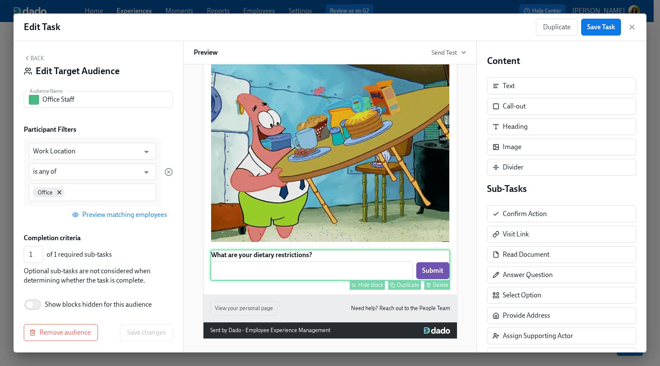
click at [301, 271] on div "What are your dietary restrictions? ​ Submit Hide block Duplicate Delete" at bounding box center [330, 265] width 240 height 31
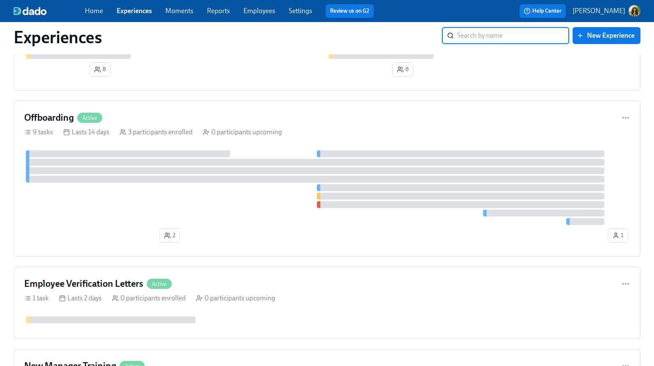
scroll to position [426, 0]
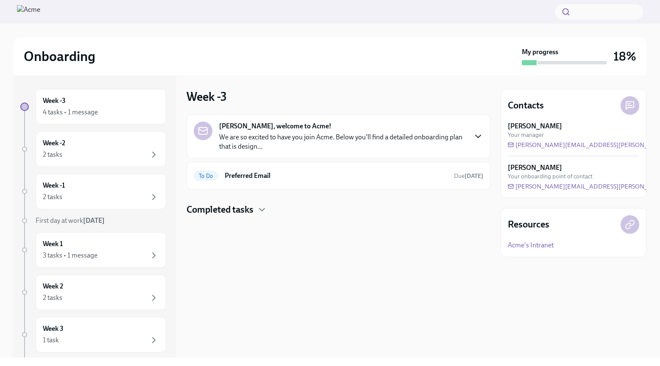
click at [481, 135] on icon "button" at bounding box center [478, 136] width 5 height 3
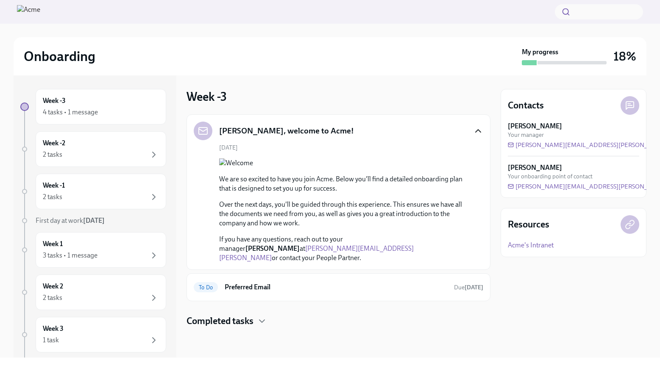
scroll to position [99, 0]
click at [322, 294] on div "To Do Preferred Email Due [DATE]" at bounding box center [339, 288] width 290 height 14
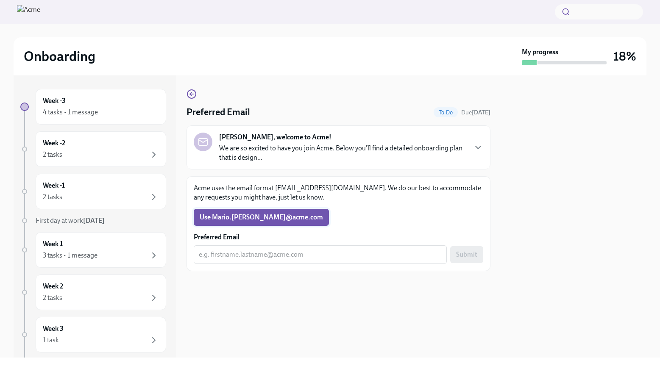
click at [231, 220] on span "Use Mario.[PERSON_NAME]​@​acme.​com" at bounding box center [261, 217] width 123 height 8
